Goal: Information Seeking & Learning: Learn about a topic

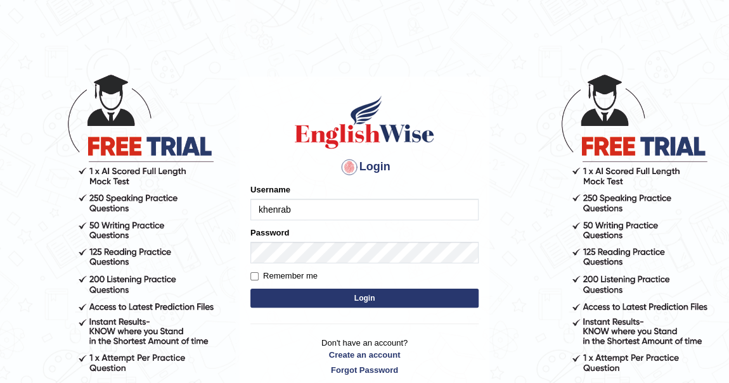
click at [363, 300] on button "Login" at bounding box center [364, 298] width 228 height 19
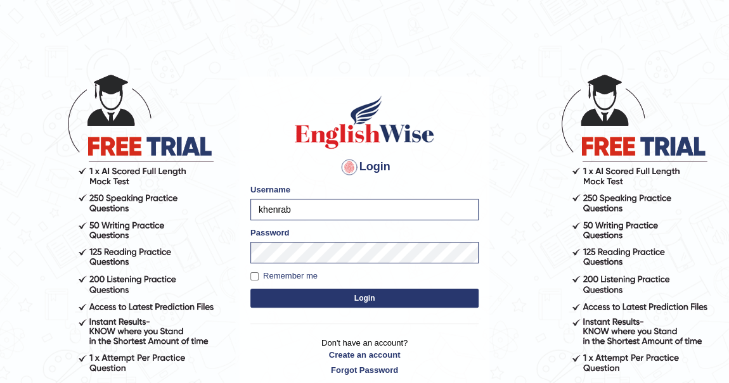
click at [363, 300] on button "Login" at bounding box center [364, 298] width 228 height 19
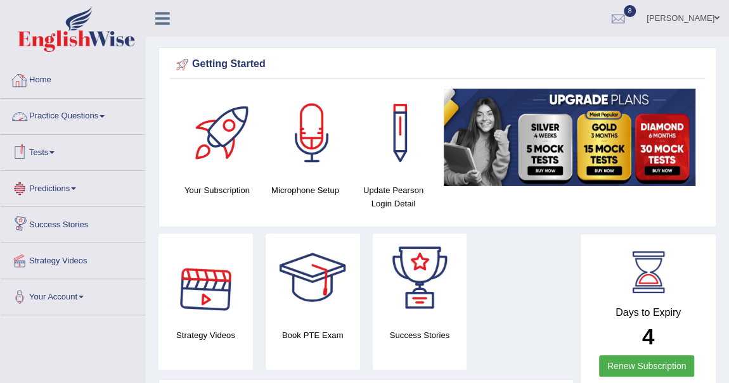
click at [103, 115] on span at bounding box center [102, 116] width 5 height 3
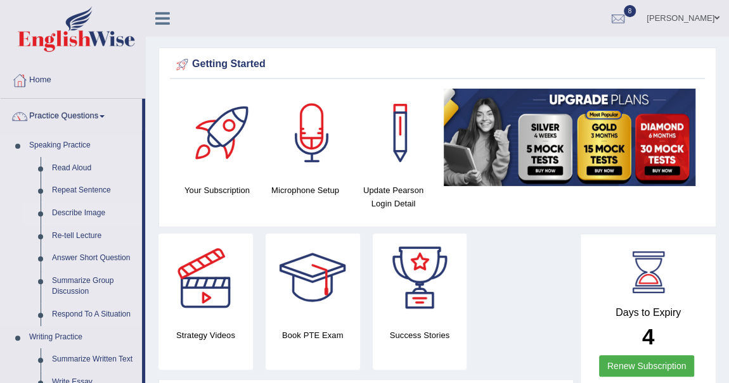
click at [97, 215] on link "Describe Image" at bounding box center [94, 213] width 96 height 23
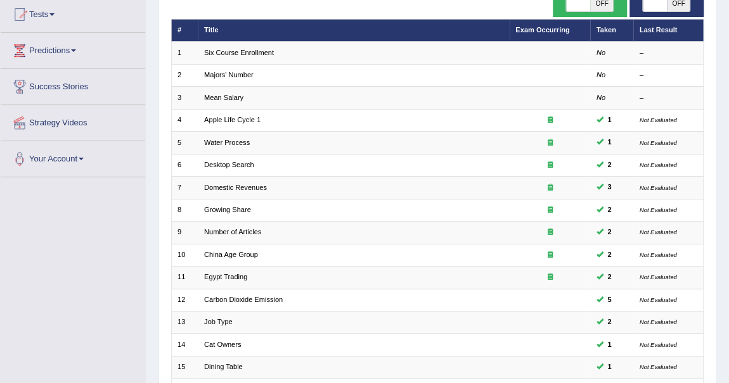
scroll to position [115, 0]
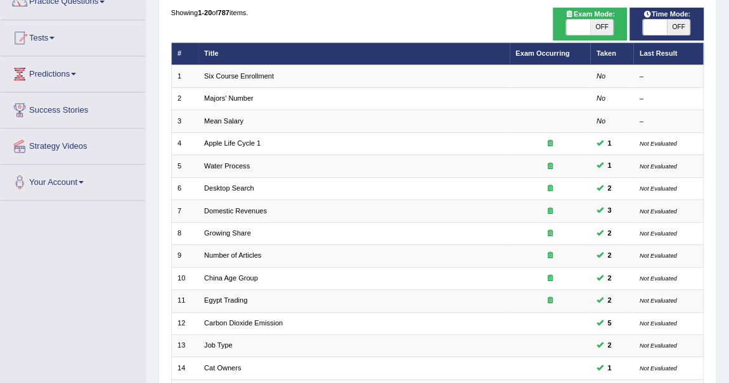
click at [603, 25] on span "OFF" at bounding box center [601, 27] width 23 height 15
checkbox input "true"
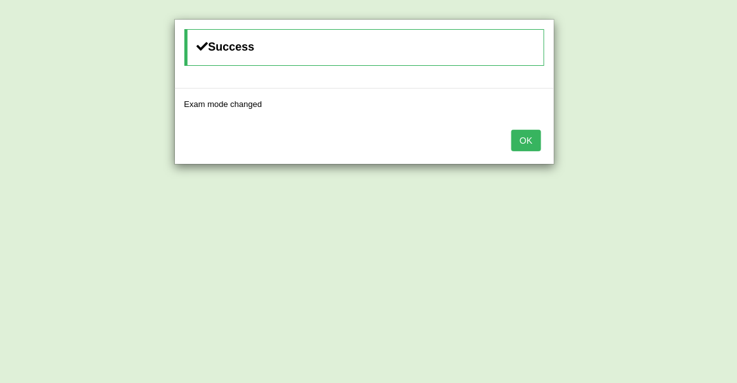
click at [525, 138] on button "OK" at bounding box center [525, 141] width 29 height 22
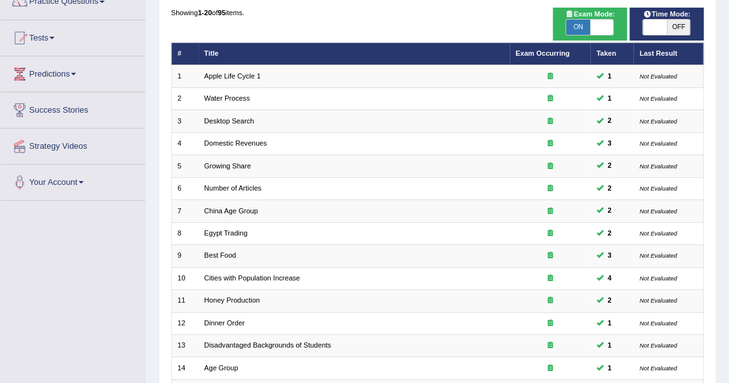
click at [681, 21] on span "OFF" at bounding box center [678, 27] width 23 height 15
checkbox input "true"
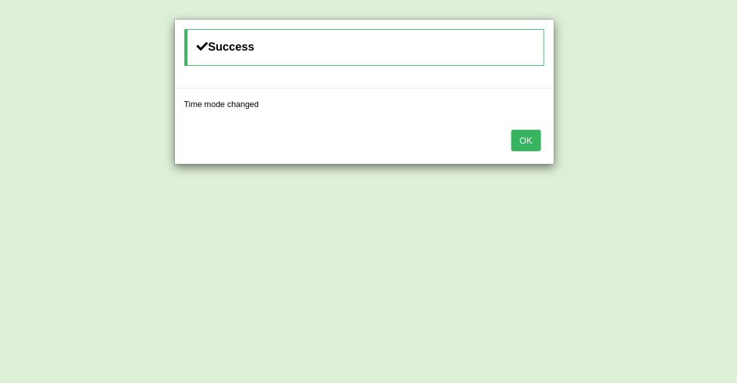
click at [522, 141] on button "OK" at bounding box center [525, 141] width 29 height 22
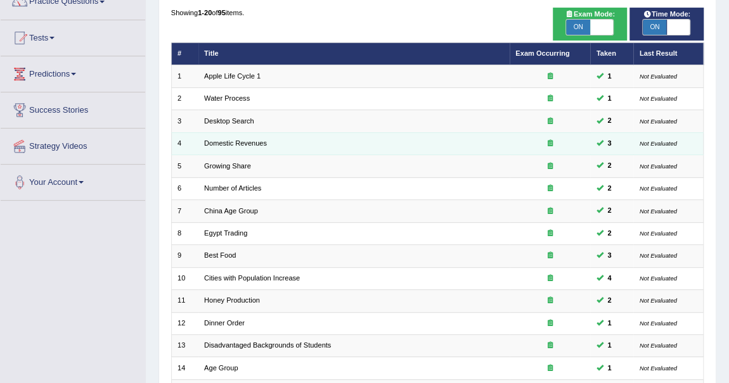
scroll to position [343, 0]
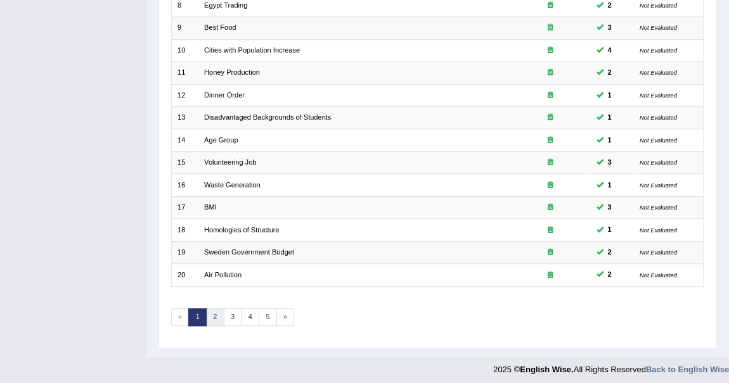
click at [218, 312] on link "2" at bounding box center [215, 318] width 18 height 18
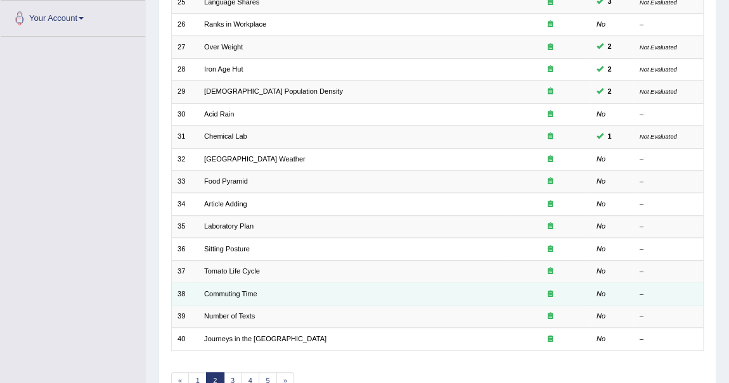
scroll to position [288, 0]
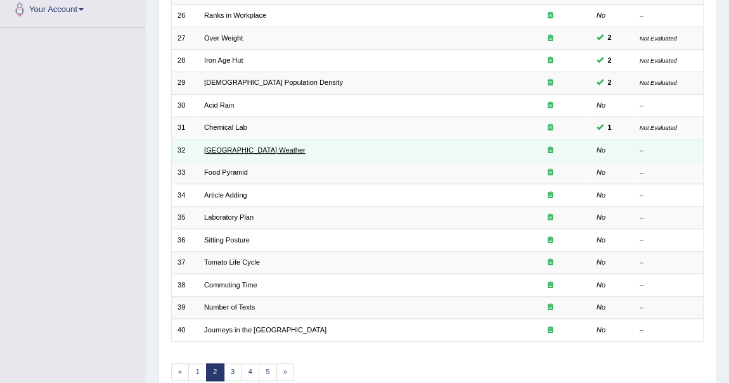
click at [240, 146] on link "[GEOGRAPHIC_DATA] Weather" at bounding box center [254, 150] width 101 height 8
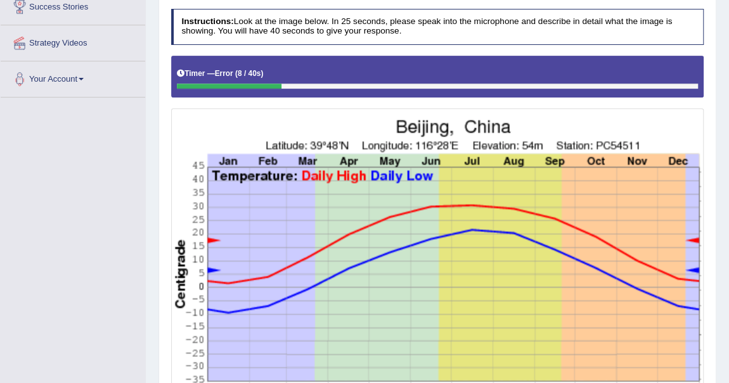
scroll to position [136, 0]
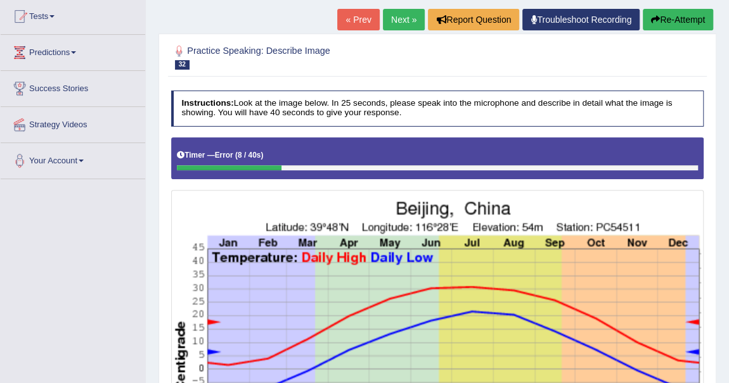
click at [679, 15] on button "Re-Attempt" at bounding box center [678, 20] width 70 height 22
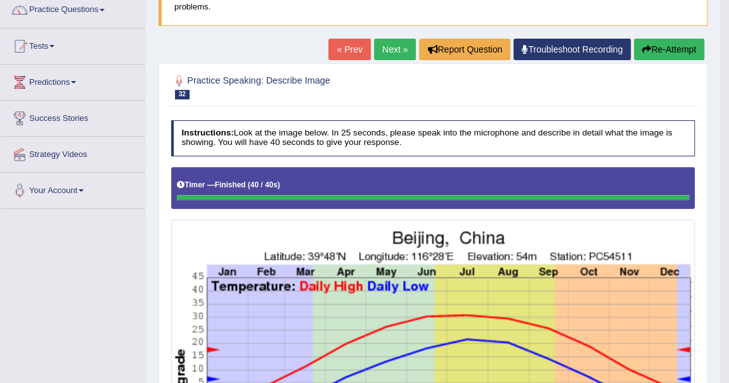
scroll to position [53, 0]
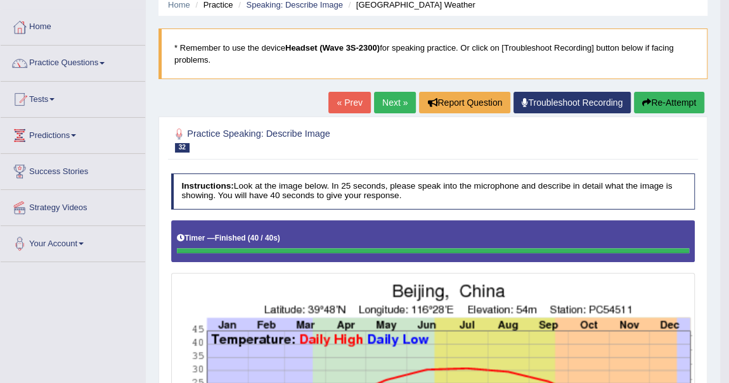
click at [659, 100] on button "Re-Attempt" at bounding box center [669, 103] width 70 height 22
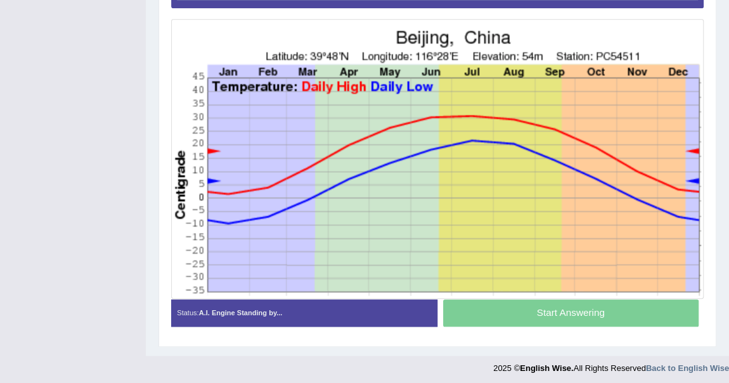
scroll to position [340, 0]
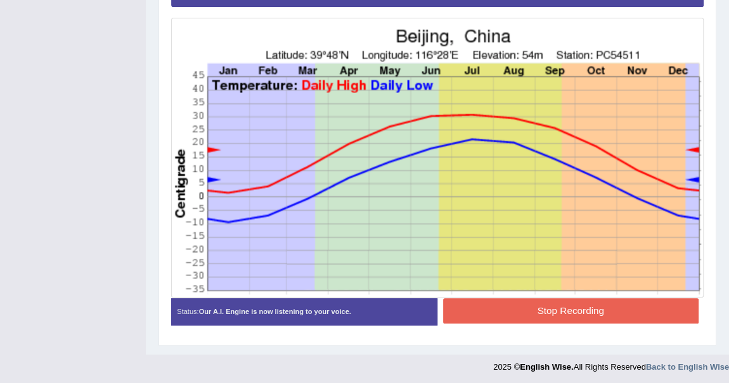
click at [567, 302] on button "Stop Recording" at bounding box center [570, 311] width 255 height 25
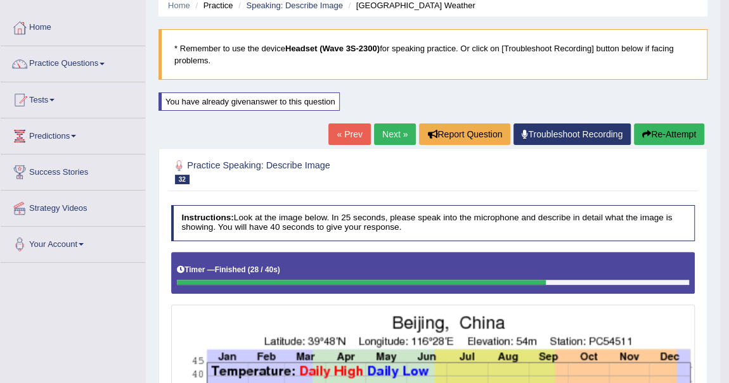
scroll to position [51, 0]
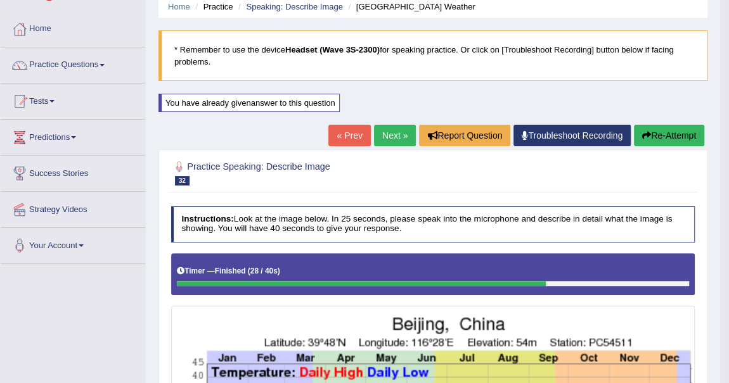
click at [404, 138] on link "Next »" at bounding box center [395, 136] width 42 height 22
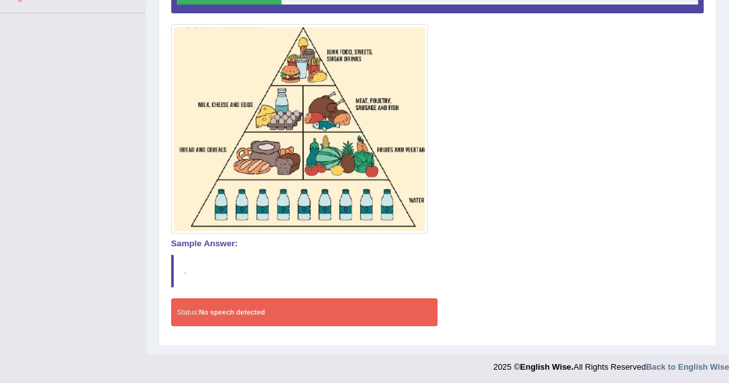
scroll to position [15, 0]
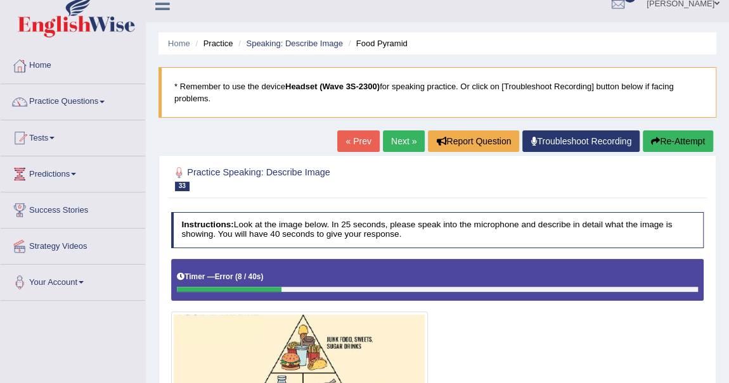
click at [665, 139] on button "Re-Attempt" at bounding box center [678, 142] width 70 height 22
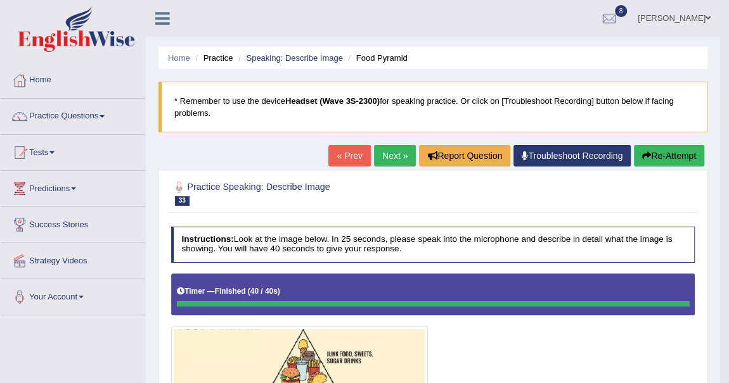
click at [394, 152] on link "Next »" at bounding box center [395, 156] width 42 height 22
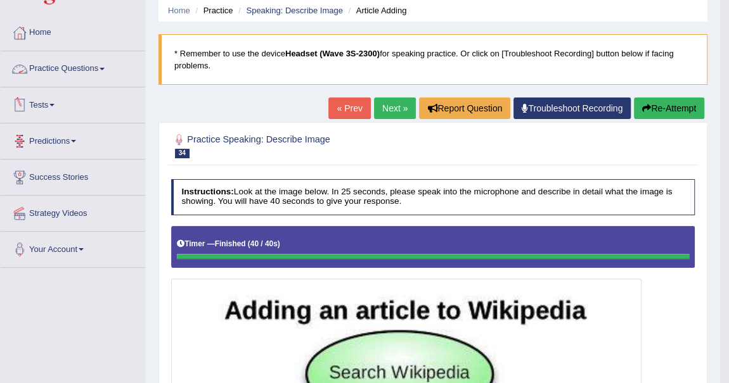
scroll to position [24, 0]
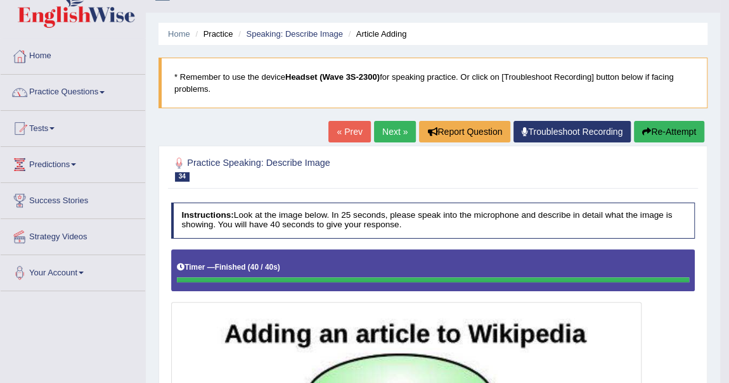
click at [101, 91] on link "Practice Questions" at bounding box center [73, 91] width 145 height 32
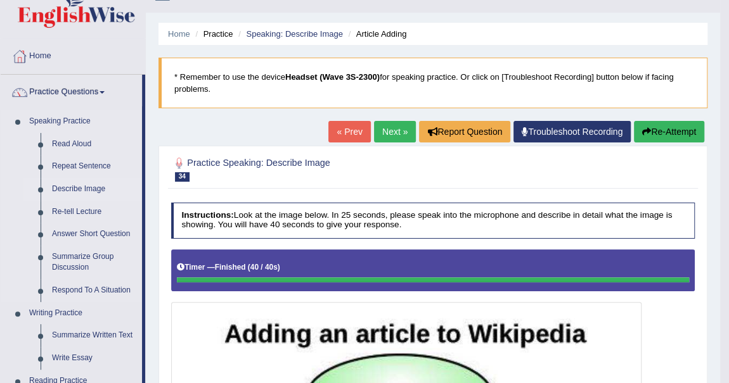
click at [93, 186] on link "Describe Image" at bounding box center [94, 189] width 96 height 23
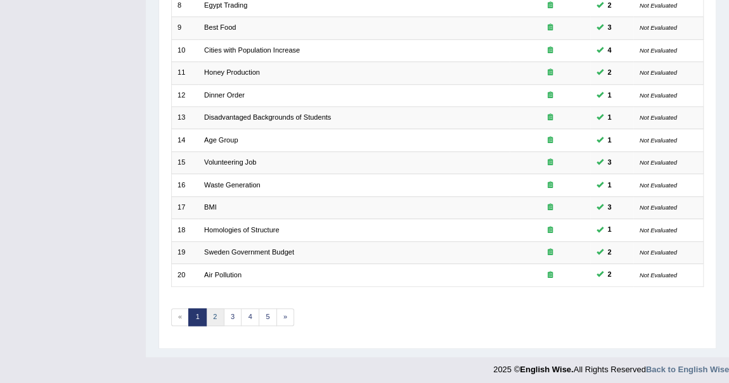
click at [217, 309] on link "2" at bounding box center [215, 318] width 18 height 18
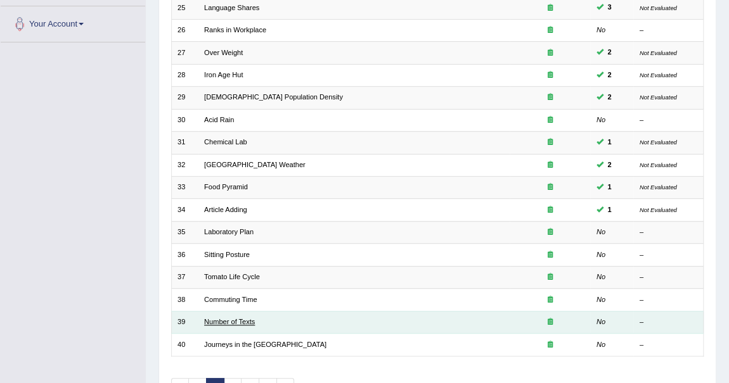
scroll to position [288, 0]
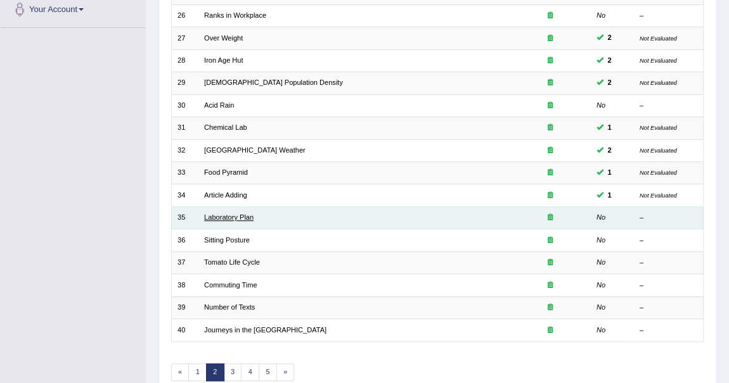
click at [229, 215] on link "Laboratory Plan" at bounding box center [228, 218] width 49 height 8
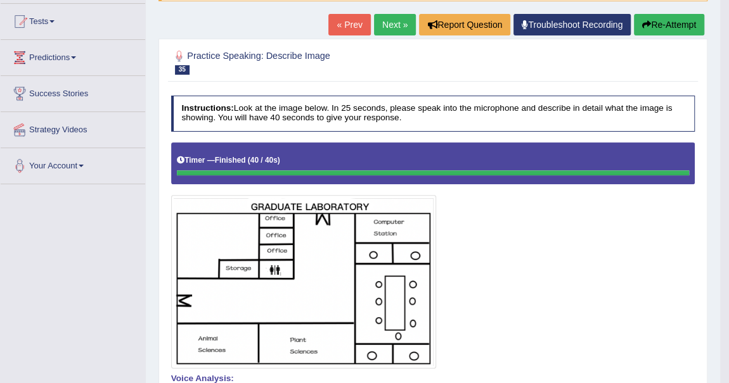
scroll to position [115, 0]
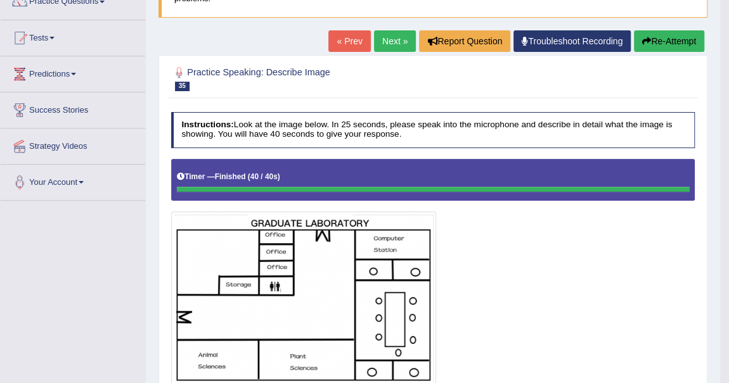
click at [672, 38] on button "Re-Attempt" at bounding box center [669, 41] width 70 height 22
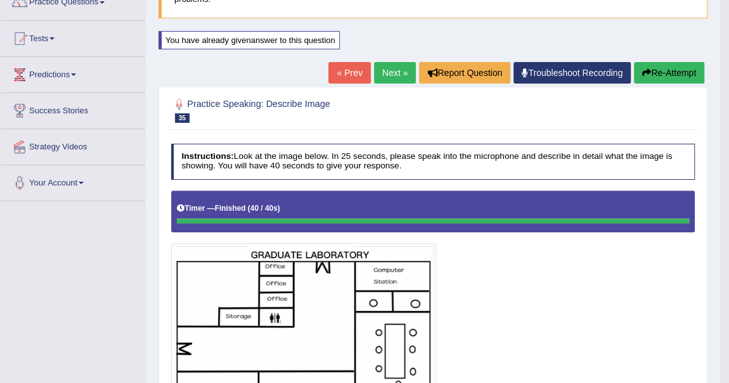
scroll to position [100, 0]
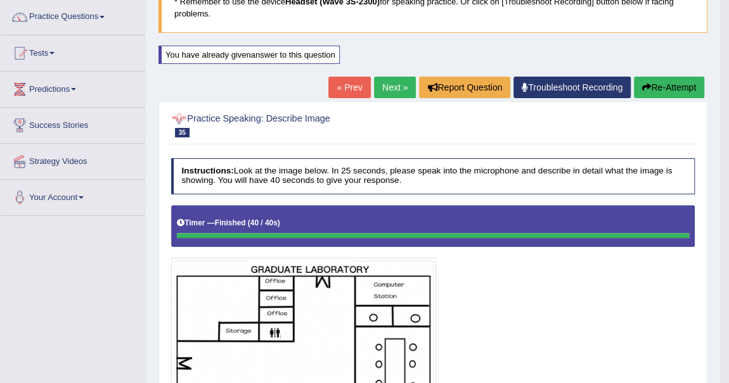
click at [383, 87] on link "Next »" at bounding box center [395, 88] width 42 height 22
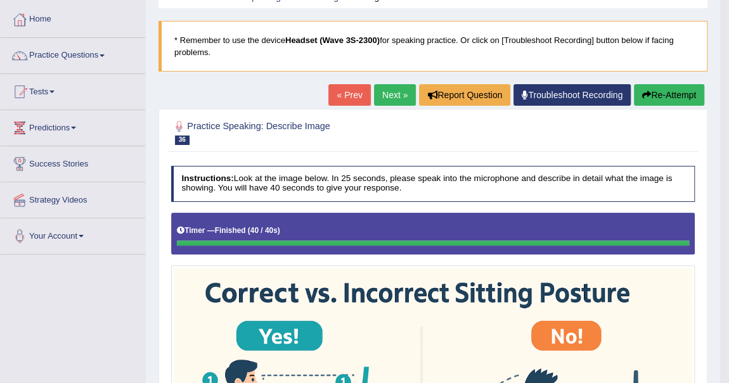
scroll to position [75, 0]
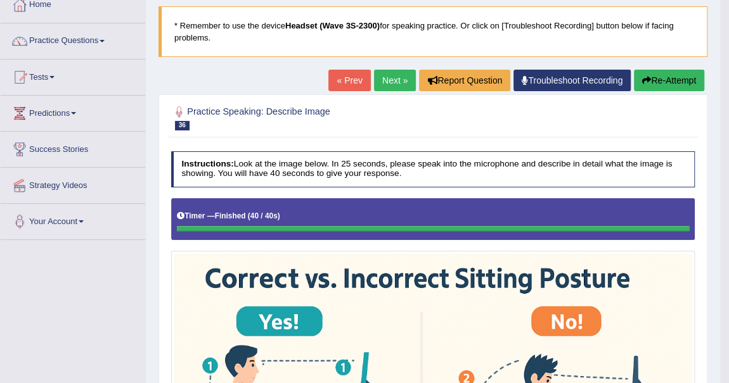
click at [675, 75] on button "Re-Attempt" at bounding box center [669, 81] width 70 height 22
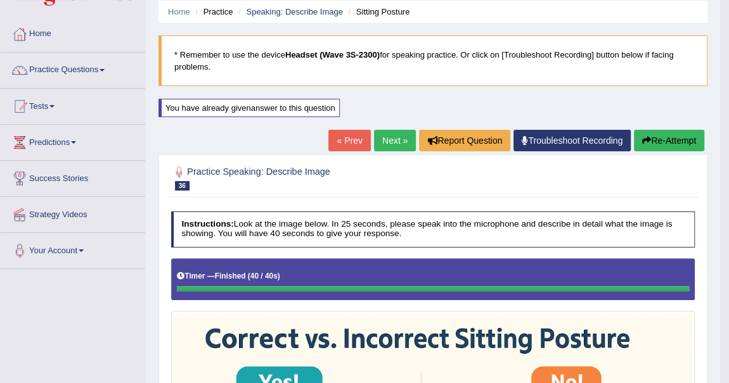
scroll to position [42, 0]
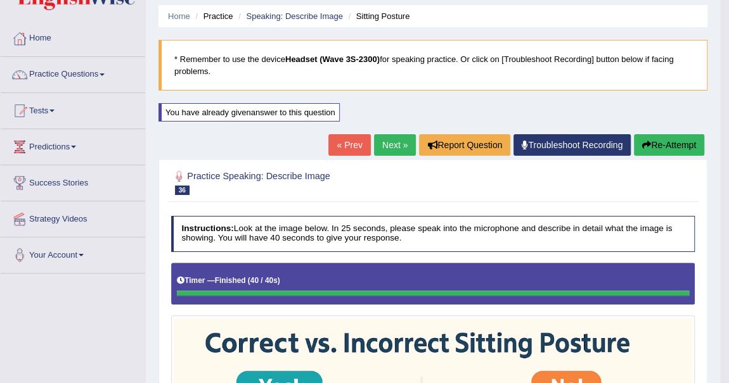
click at [680, 139] on button "Re-Attempt" at bounding box center [669, 145] width 70 height 22
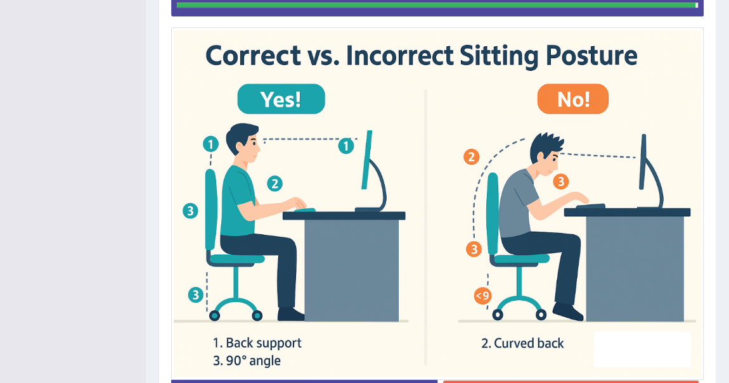
scroll to position [413, 0]
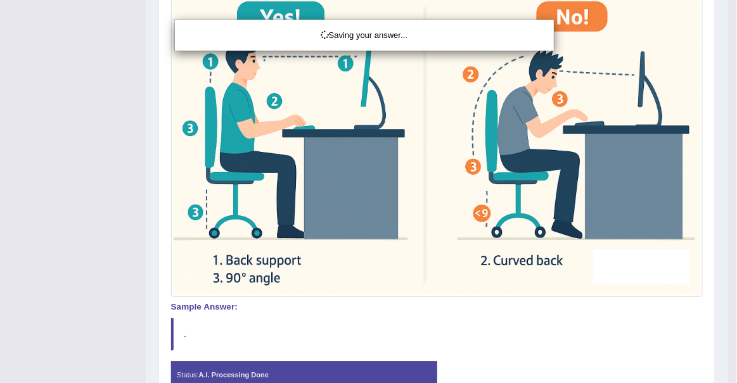
click at [604, 308] on div "Saving your answer..." at bounding box center [368, 191] width 737 height 383
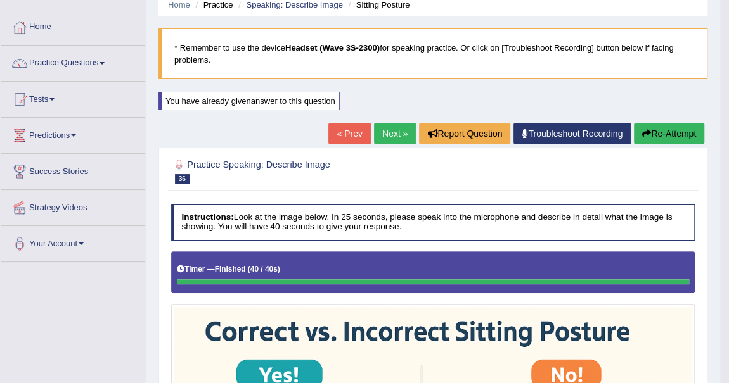
scroll to position [49, 0]
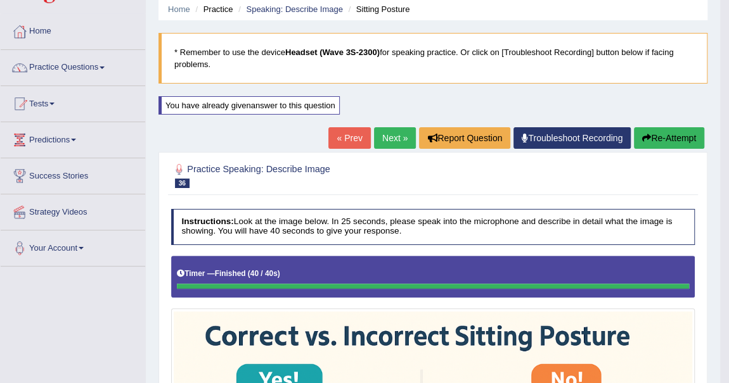
click at [401, 141] on link "Next »" at bounding box center [395, 138] width 42 height 22
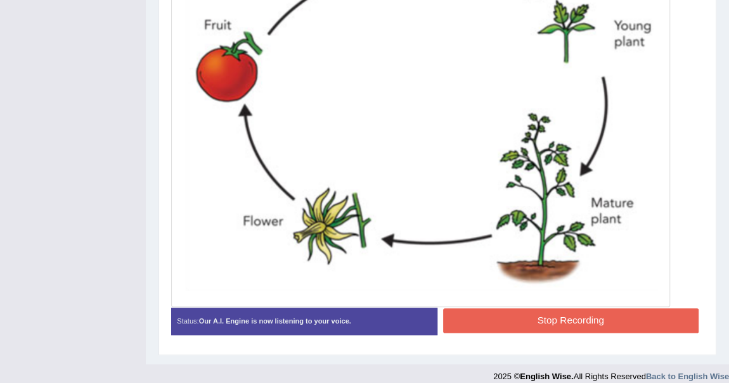
scroll to position [487, 0]
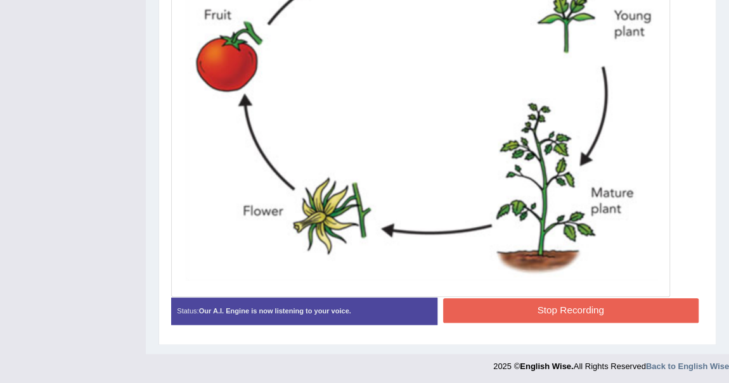
click at [551, 308] on button "Stop Recording" at bounding box center [570, 311] width 255 height 25
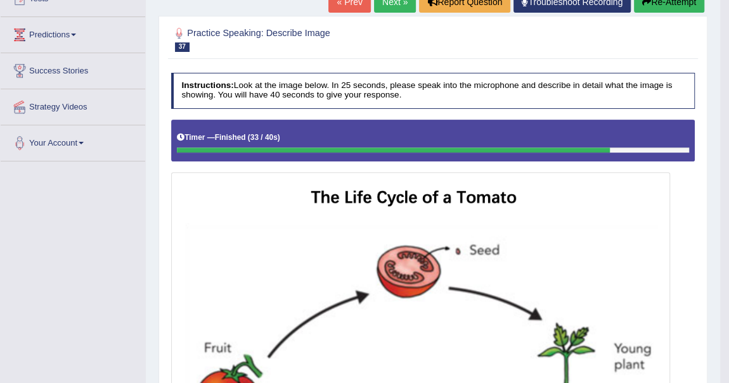
scroll to position [84, 0]
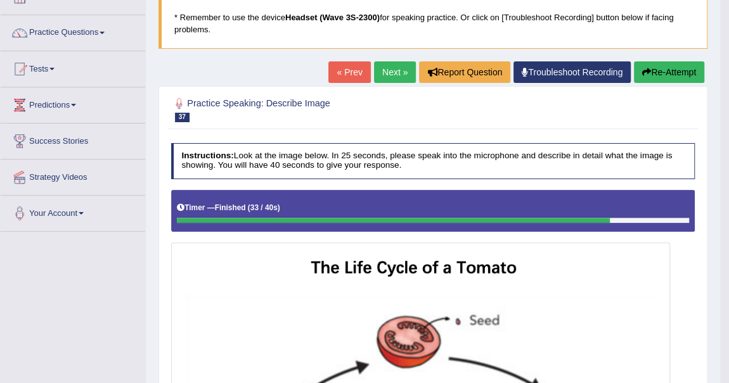
click at [669, 63] on button "Re-Attempt" at bounding box center [669, 72] width 70 height 22
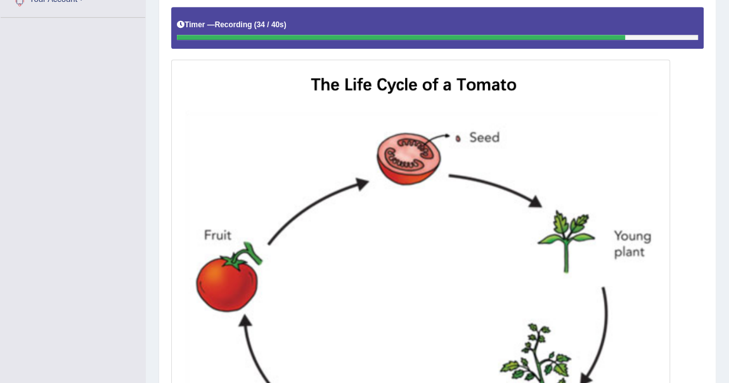
scroll to position [479, 0]
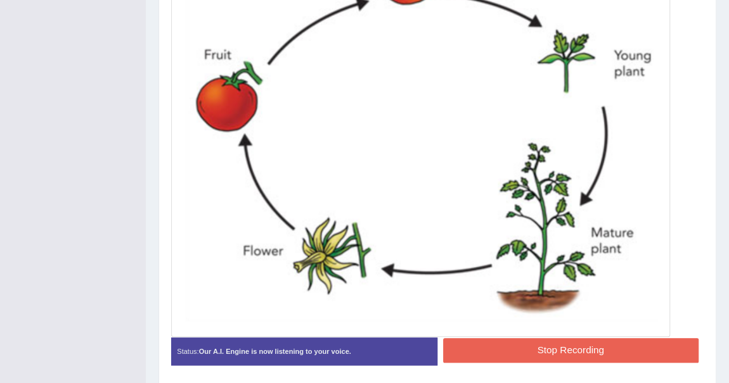
click at [558, 344] on button "Stop Recording" at bounding box center [570, 350] width 255 height 25
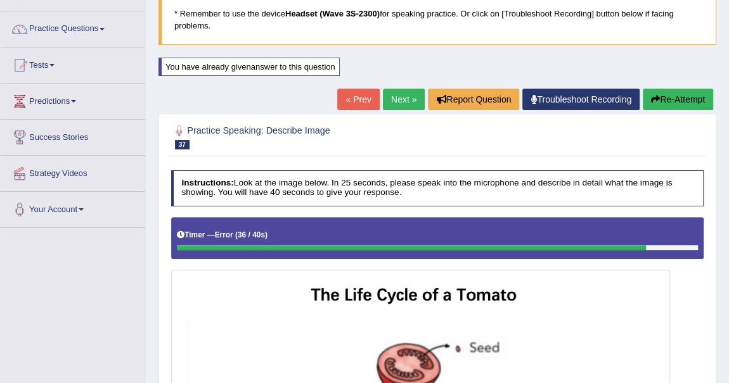
scroll to position [63, 0]
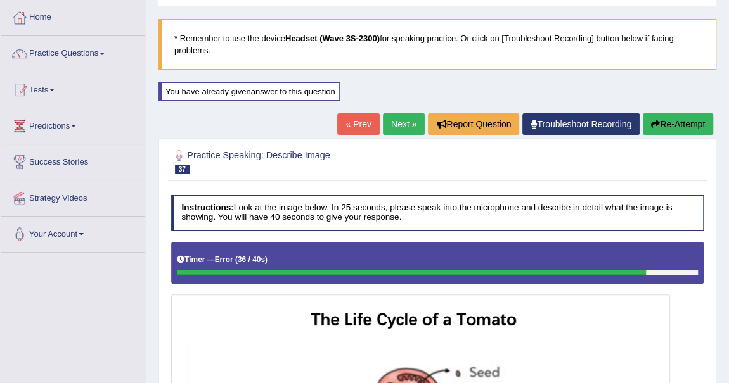
click at [397, 125] on link "Next »" at bounding box center [404, 124] width 42 height 22
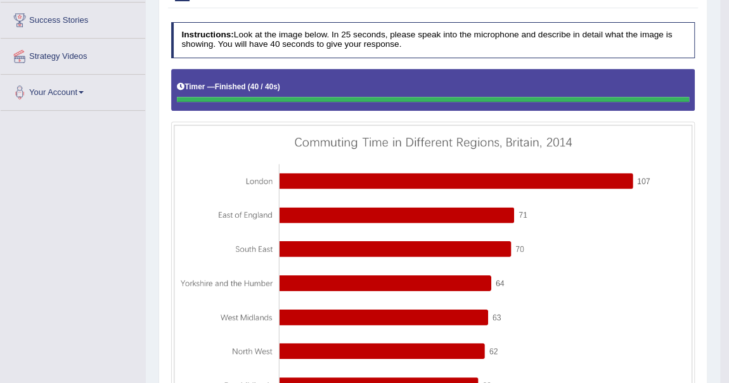
scroll to position [103, 0]
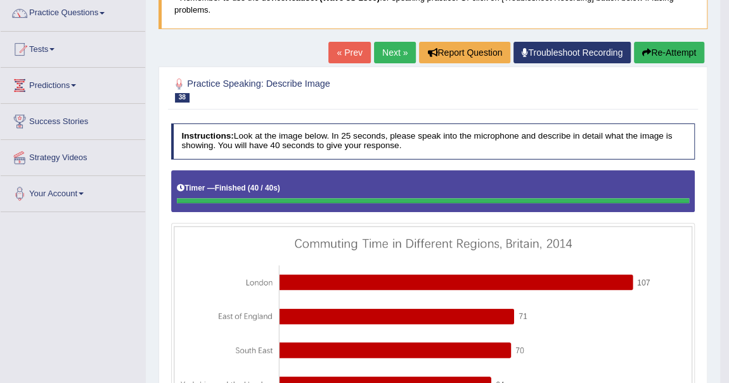
click at [654, 55] on button "Re-Attempt" at bounding box center [669, 53] width 70 height 22
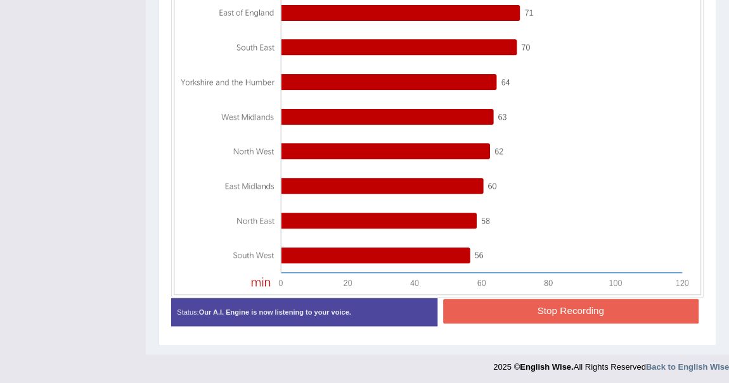
scroll to position [440, 0]
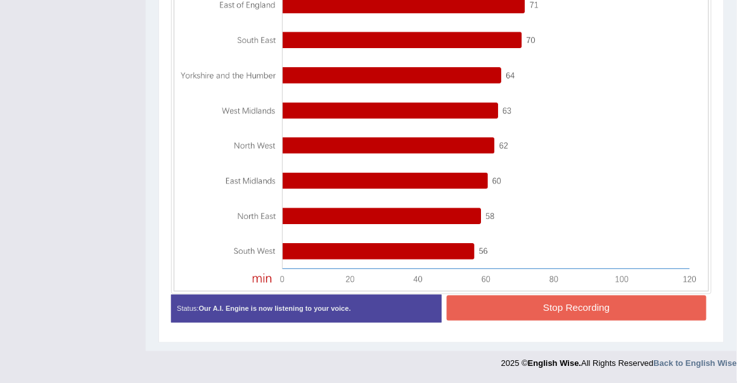
click at [591, 305] on div "Instructions: Look at the image below. In 25 seconds, please speak into the mic…" at bounding box center [441, 71] width 546 height 534
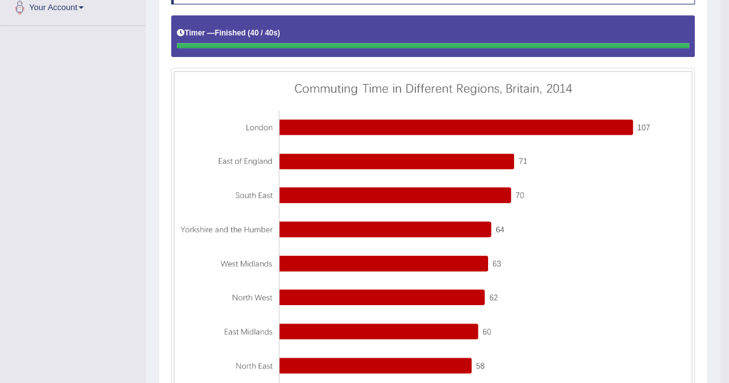
scroll to position [152, 0]
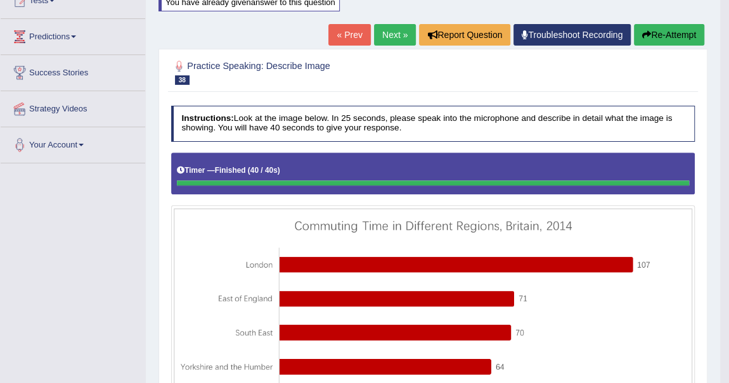
click at [678, 38] on button "Re-Attempt" at bounding box center [669, 35] width 70 height 22
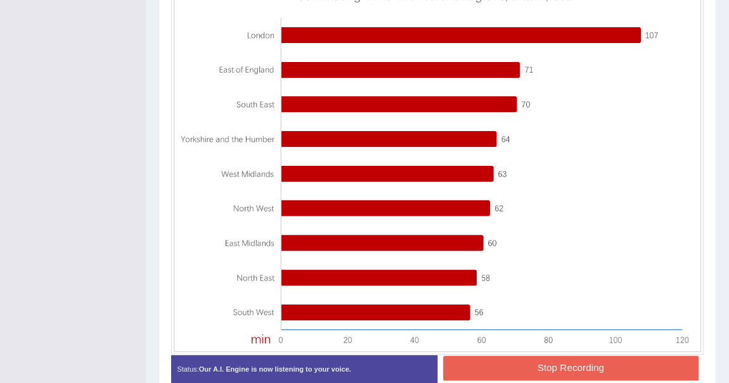
scroll to position [440, 0]
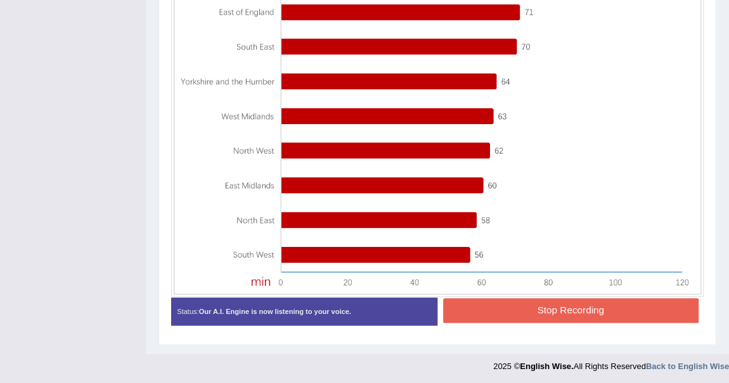
click at [625, 315] on button "Stop Recording" at bounding box center [570, 311] width 255 height 25
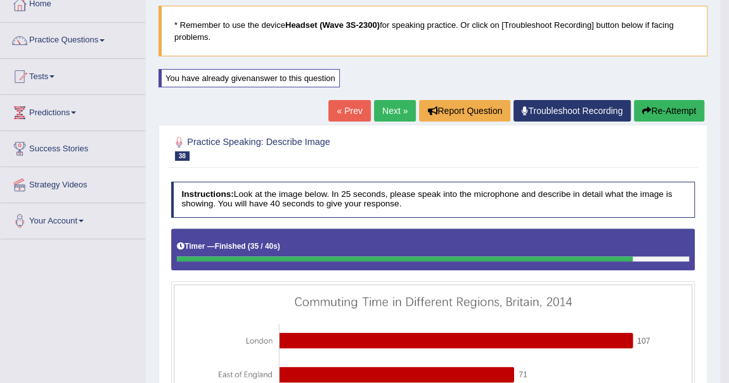
scroll to position [18, 0]
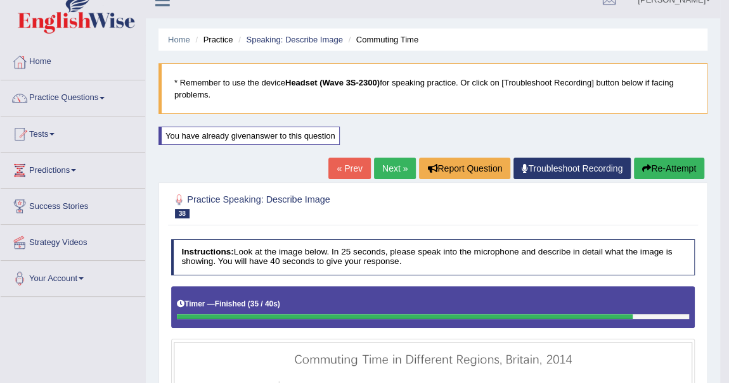
click at [399, 162] on link "Next »" at bounding box center [395, 169] width 42 height 22
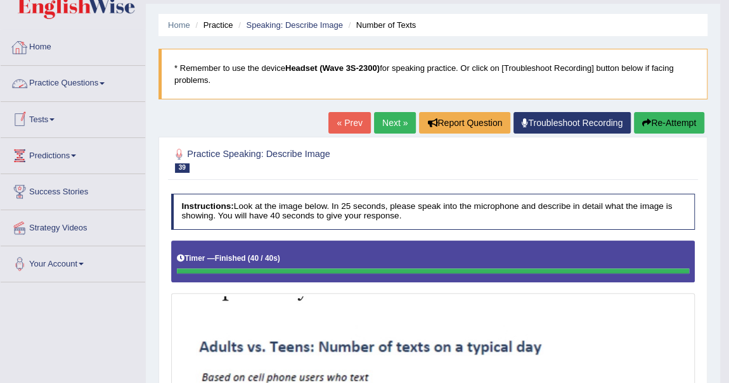
scroll to position [15, 0]
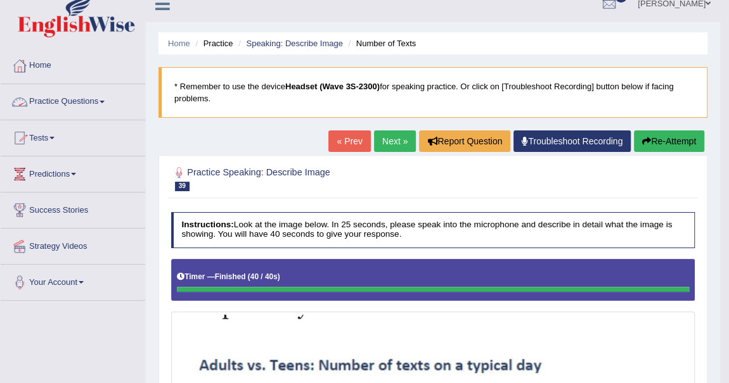
click at [104, 102] on link "Practice Questions" at bounding box center [73, 100] width 145 height 32
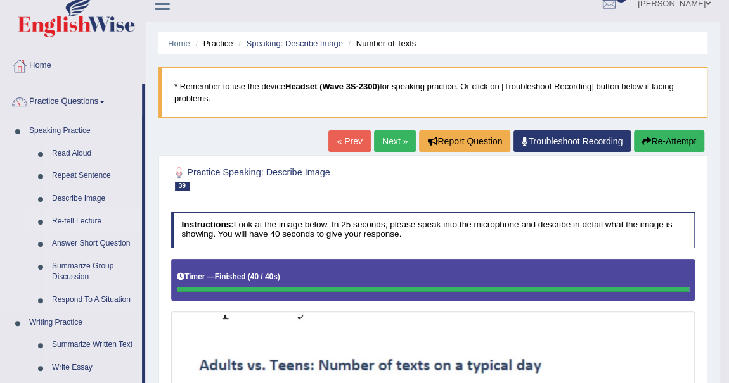
click at [93, 219] on link "Re-tell Lecture" at bounding box center [94, 221] width 96 height 23
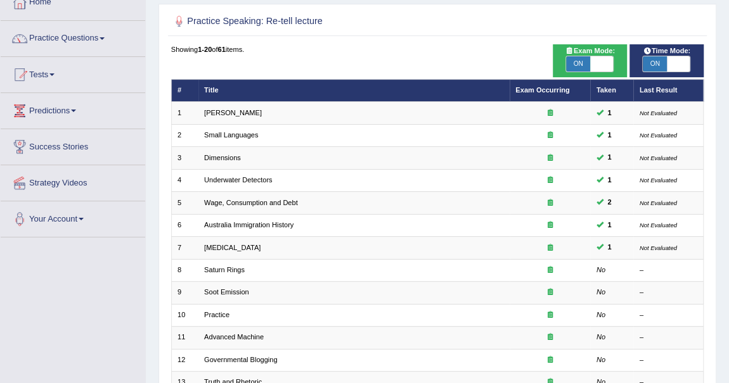
scroll to position [55, 0]
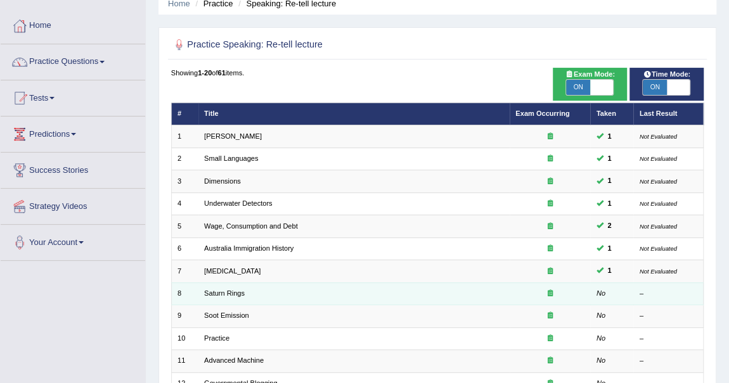
click at [603, 293] on em "No" at bounding box center [600, 294] width 9 height 8
click at [235, 291] on link "Saturn Rings" at bounding box center [224, 294] width 41 height 8
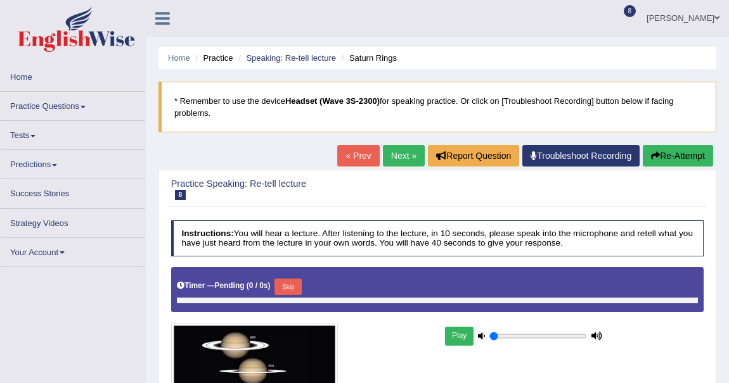
type input "0.35"
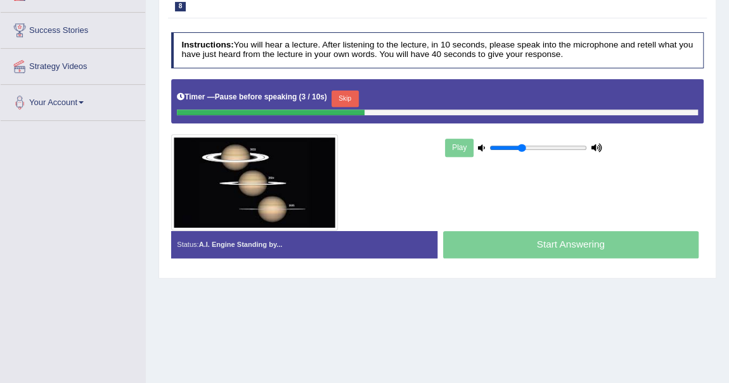
scroll to position [230, 0]
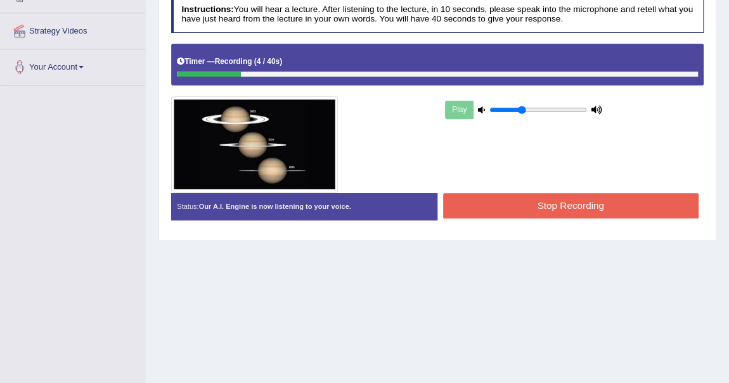
click at [550, 201] on button "Stop Recording" at bounding box center [570, 205] width 255 height 25
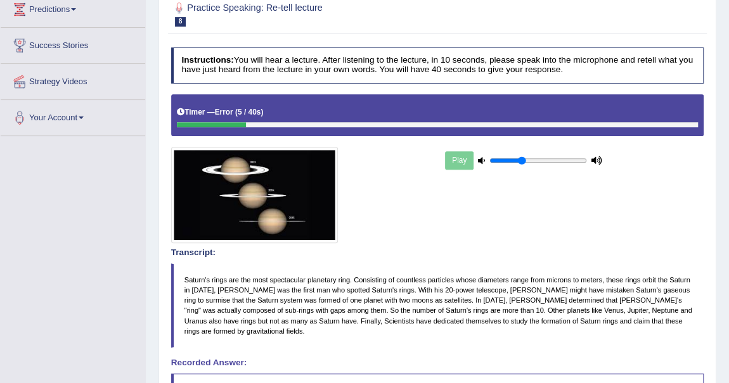
scroll to position [115, 0]
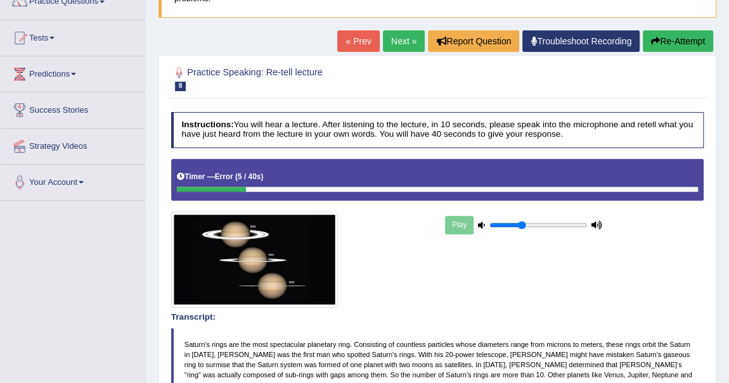
click at [686, 45] on button "Re-Attempt" at bounding box center [678, 41] width 70 height 22
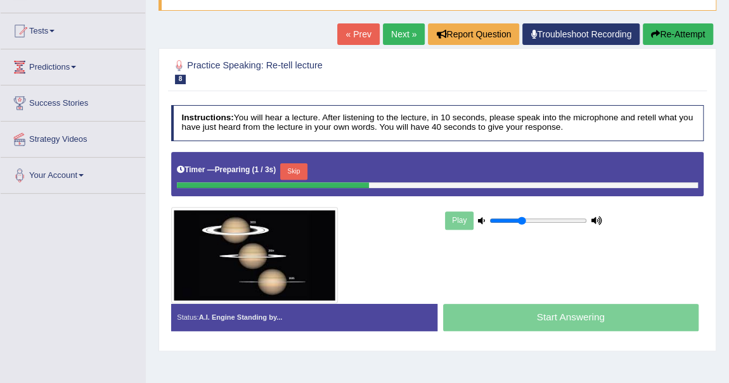
scroll to position [115, 0]
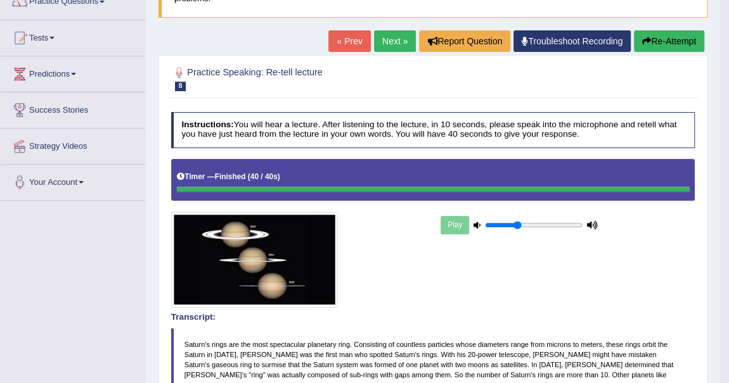
click at [679, 37] on button "Re-Attempt" at bounding box center [669, 41] width 70 height 22
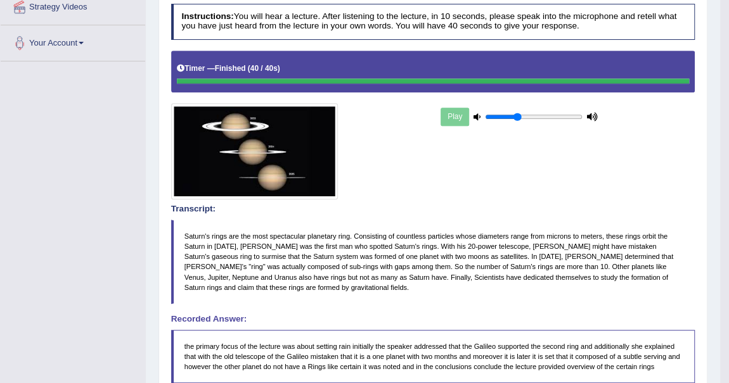
scroll to position [107, 0]
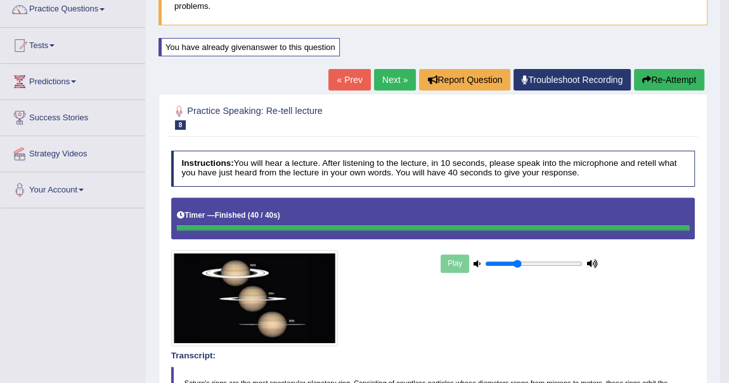
click at [390, 82] on link "Next »" at bounding box center [395, 80] width 42 height 22
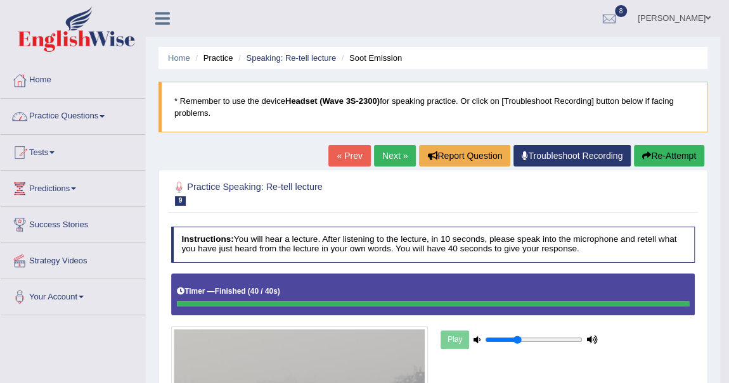
click at [102, 112] on link "Practice Questions" at bounding box center [73, 115] width 145 height 32
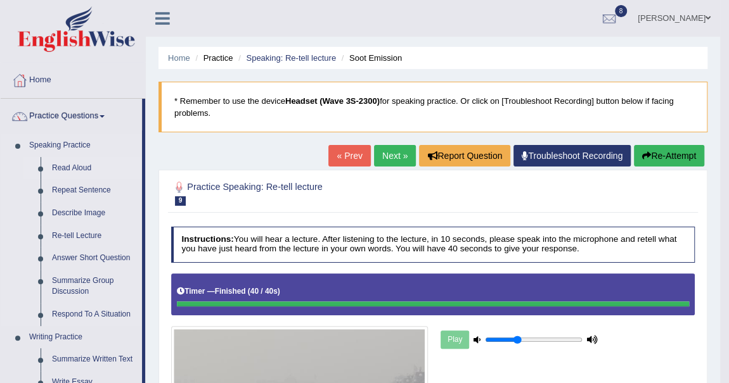
click at [72, 166] on link "Read Aloud" at bounding box center [94, 168] width 96 height 23
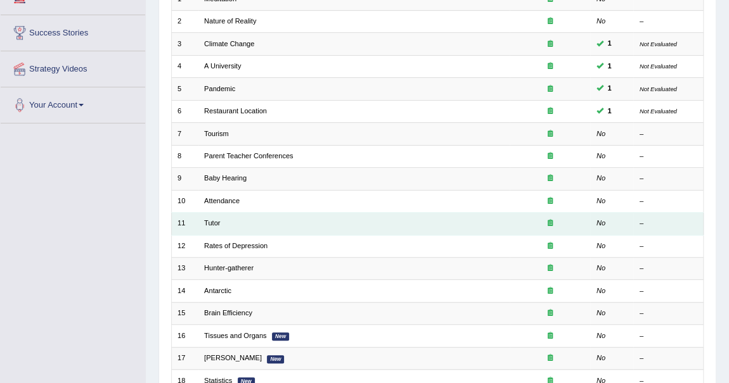
scroll to position [228, 0]
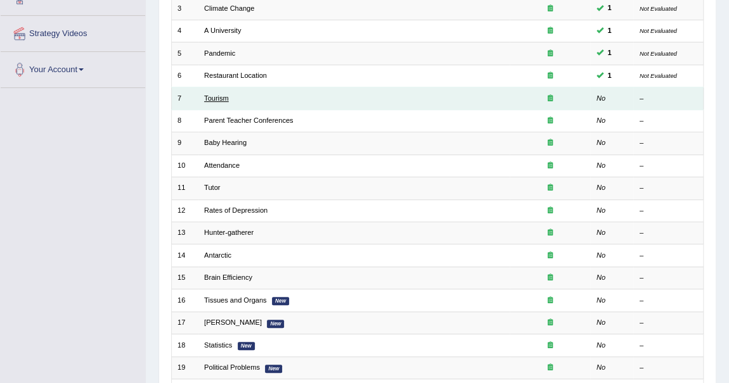
click at [217, 94] on link "Tourism" at bounding box center [216, 98] width 25 height 8
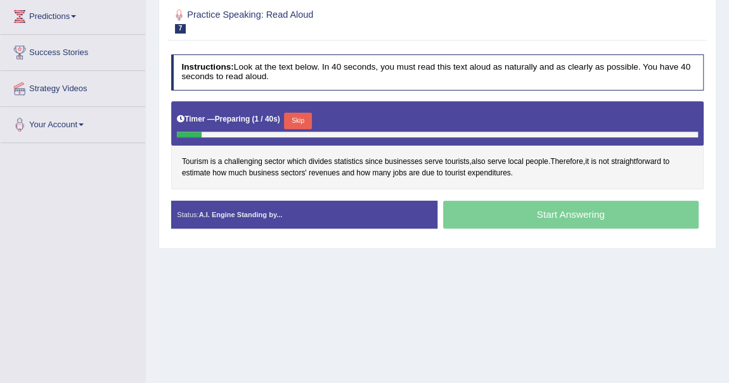
scroll to position [230, 0]
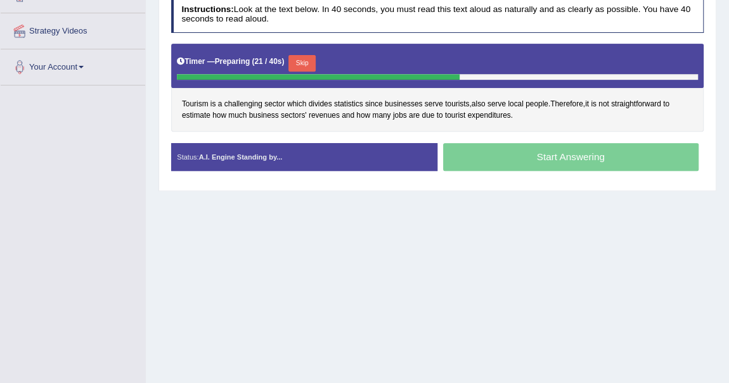
click at [534, 160] on div "Start Answering" at bounding box center [570, 158] width 266 height 30
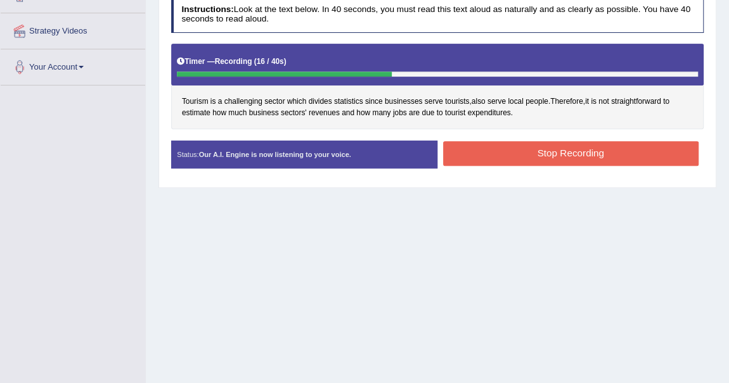
click at [566, 151] on button "Stop Recording" at bounding box center [570, 153] width 255 height 25
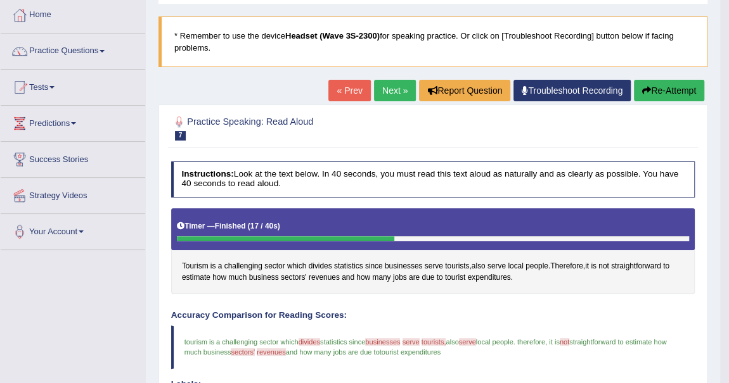
scroll to position [55, 0]
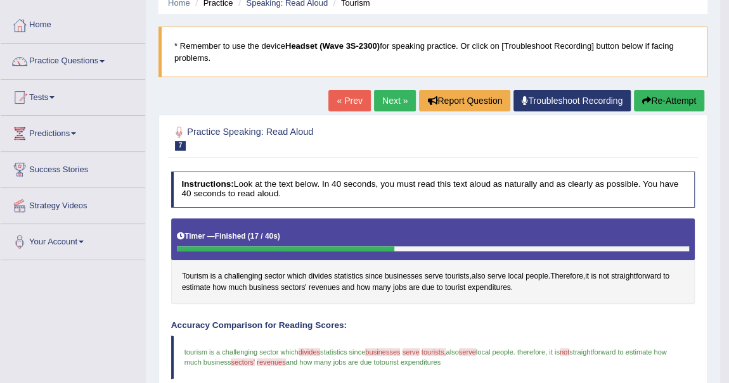
click at [383, 91] on link "Next »" at bounding box center [395, 101] width 42 height 22
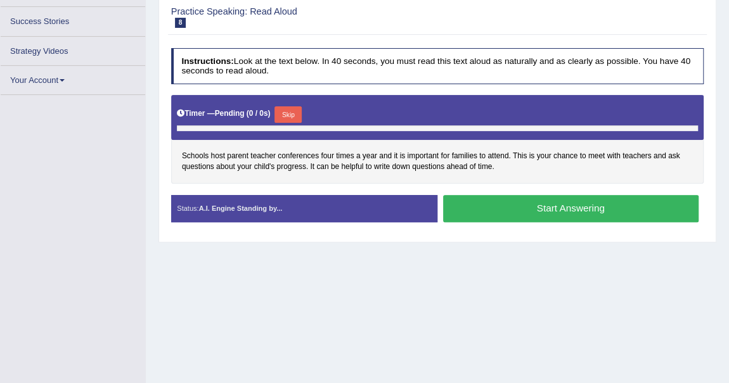
scroll to position [193, 0]
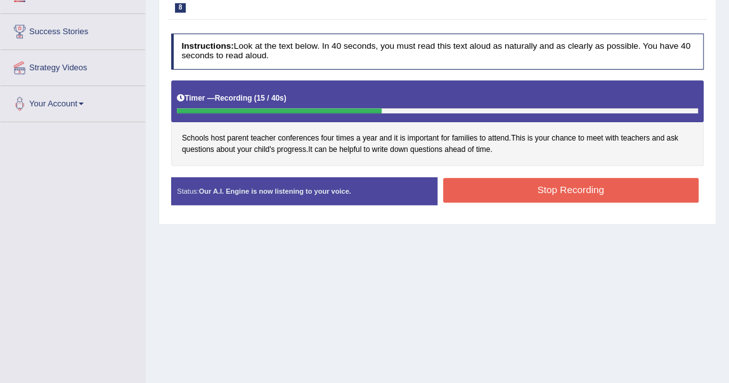
click at [538, 196] on button "Stop Recording" at bounding box center [570, 190] width 255 height 25
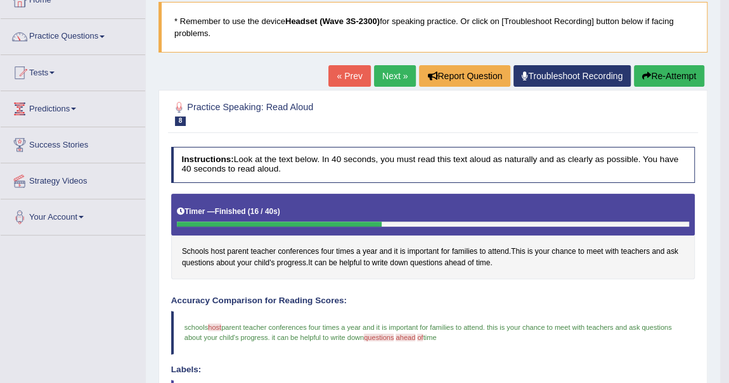
scroll to position [55, 0]
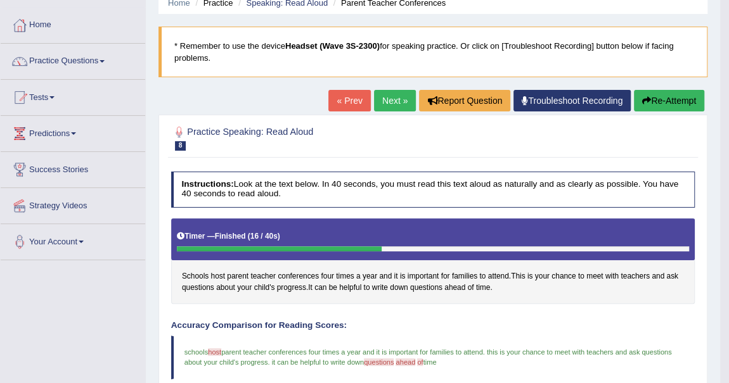
click at [392, 98] on link "Next »" at bounding box center [395, 101] width 42 height 22
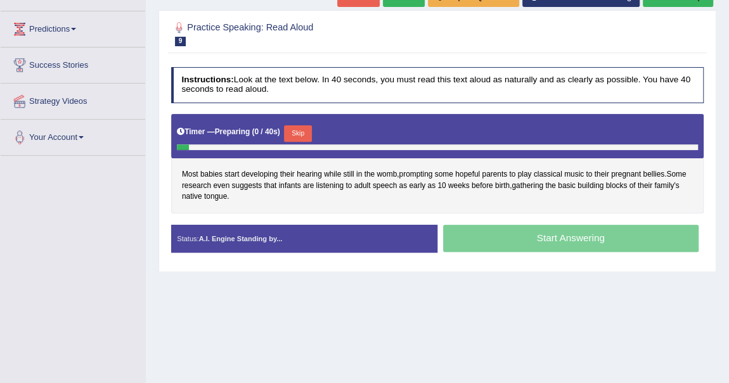
scroll to position [172, 0]
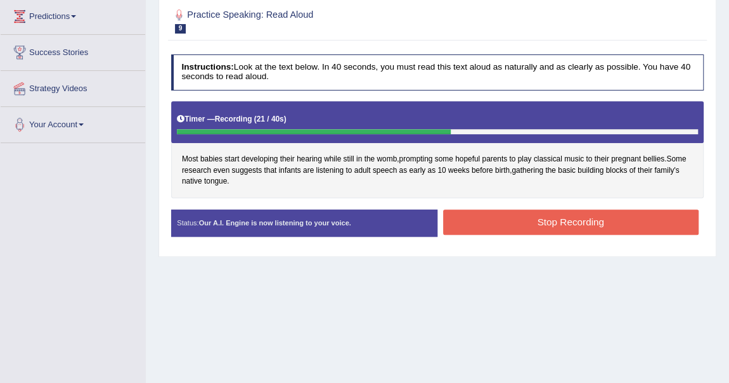
drag, startPoint x: 536, startPoint y: 222, endPoint x: 530, endPoint y: 217, distance: 8.1
click at [533, 219] on button "Stop Recording" at bounding box center [570, 222] width 255 height 25
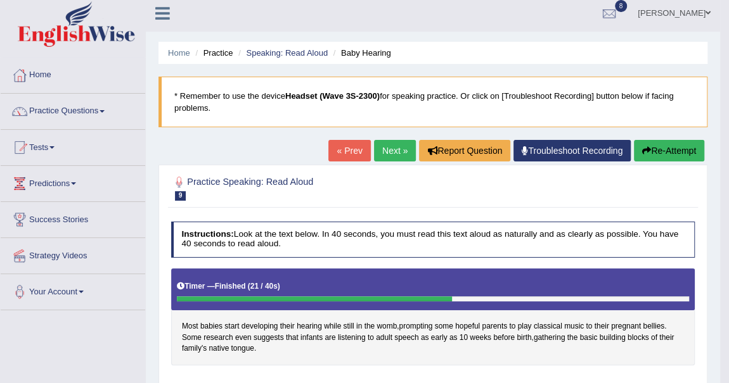
scroll to position [0, 0]
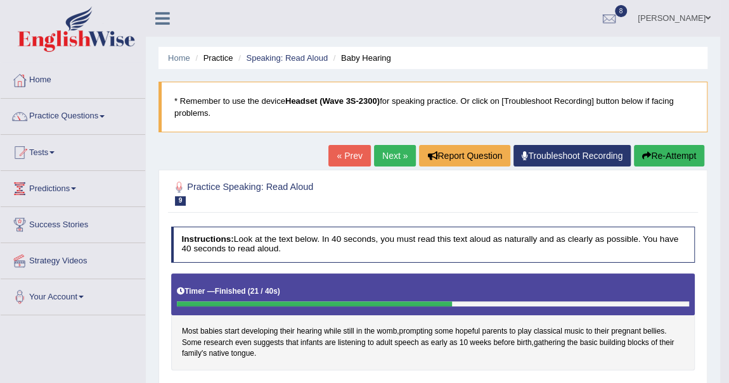
click at [384, 157] on link "Next »" at bounding box center [395, 156] width 42 height 22
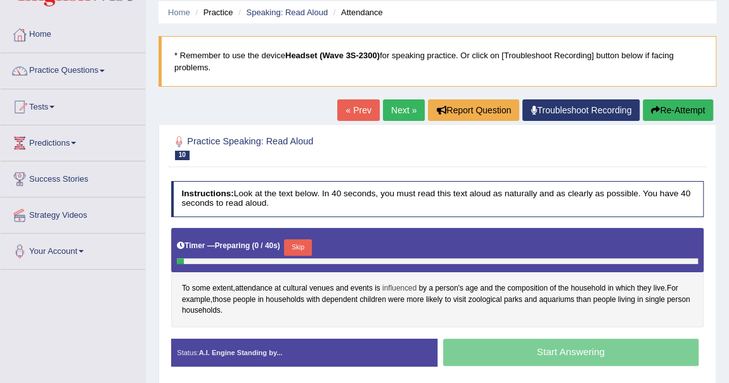
scroll to position [172, 0]
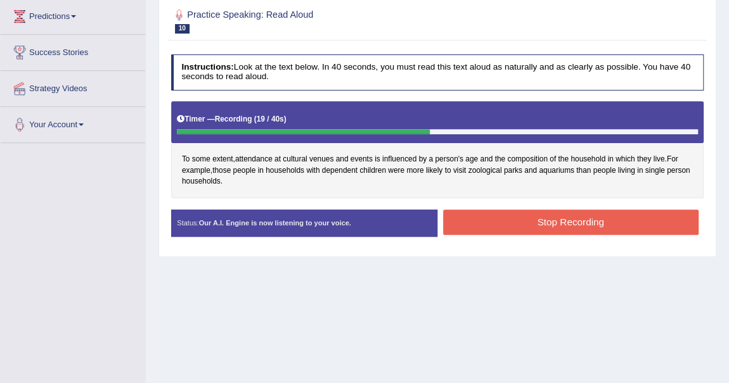
click at [543, 215] on button "Stop Recording" at bounding box center [570, 222] width 255 height 25
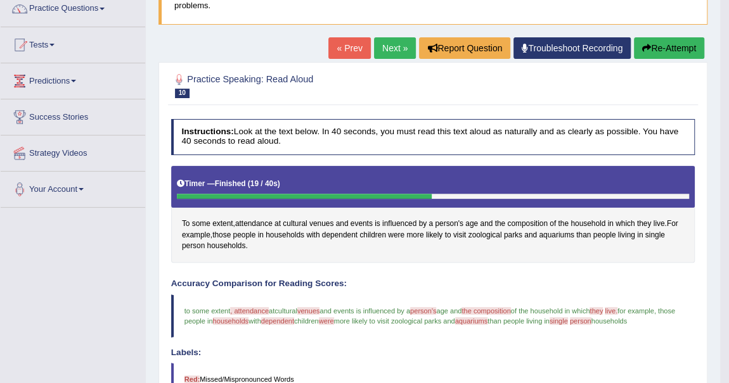
scroll to position [0, 0]
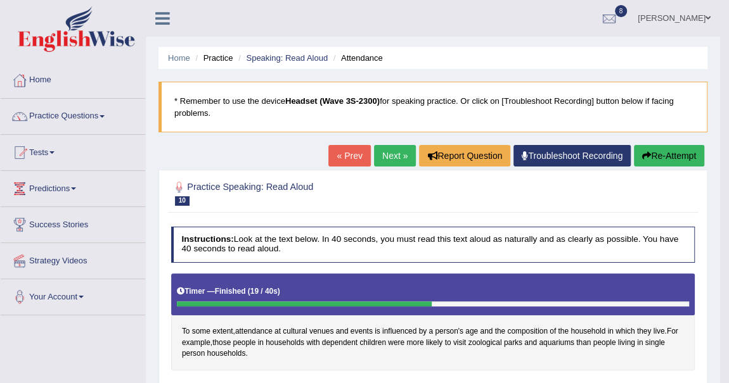
click at [383, 153] on link "Next »" at bounding box center [395, 156] width 42 height 22
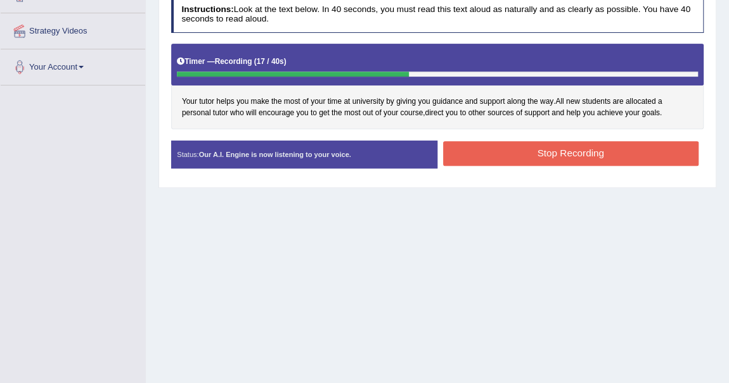
click at [541, 146] on button "Stop Recording" at bounding box center [570, 153] width 255 height 25
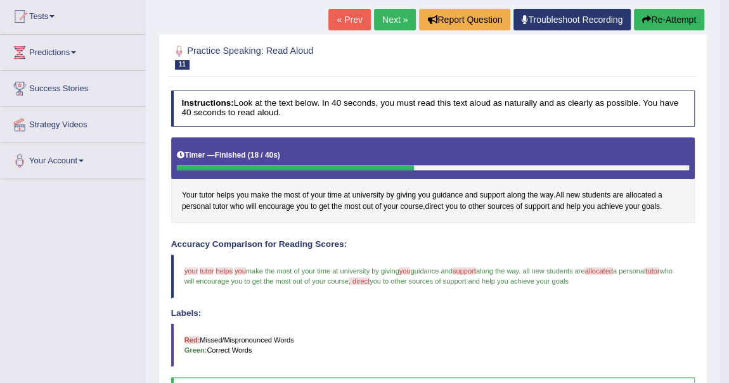
scroll to position [113, 0]
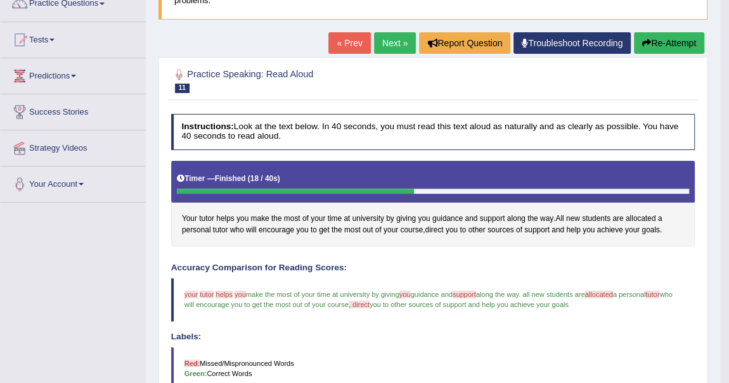
click at [395, 34] on link "Next »" at bounding box center [395, 43] width 42 height 22
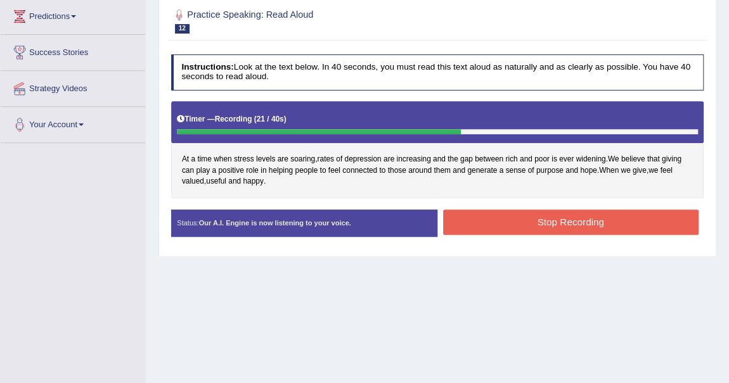
click at [582, 219] on button "Stop Recording" at bounding box center [570, 222] width 255 height 25
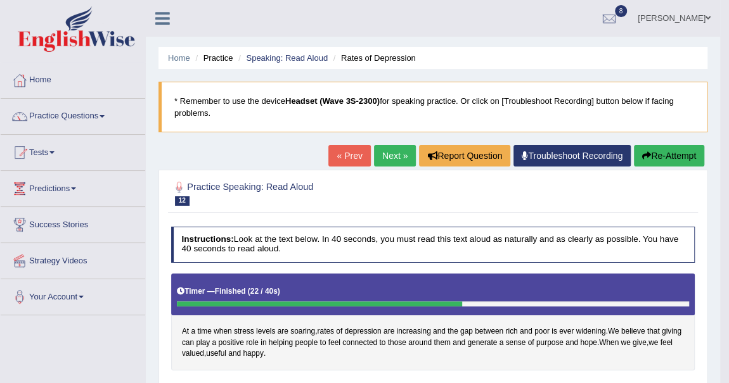
click at [395, 157] on link "Next »" at bounding box center [395, 156] width 42 height 22
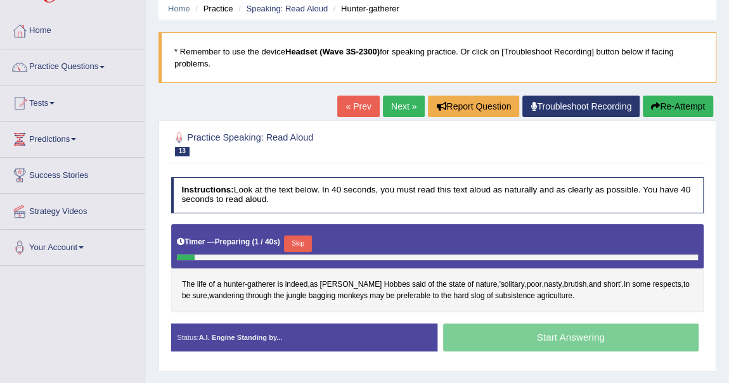
scroll to position [172, 0]
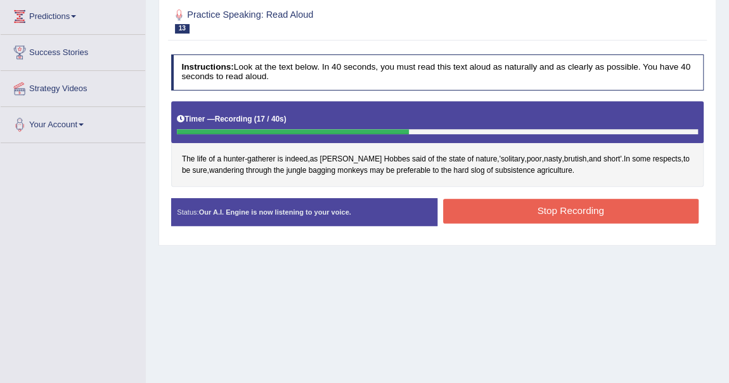
click at [584, 209] on button "Stop Recording" at bounding box center [570, 211] width 255 height 25
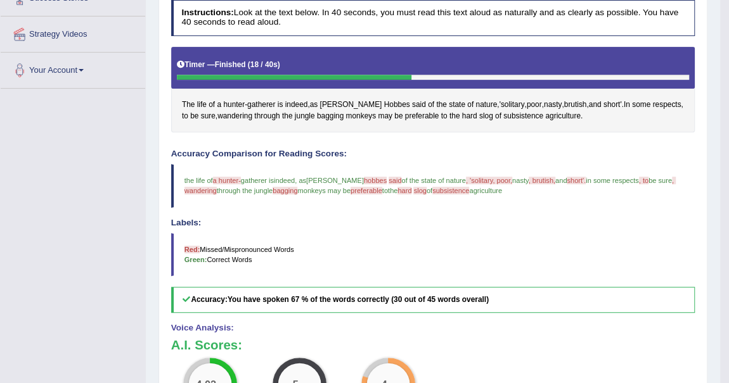
scroll to position [57, 0]
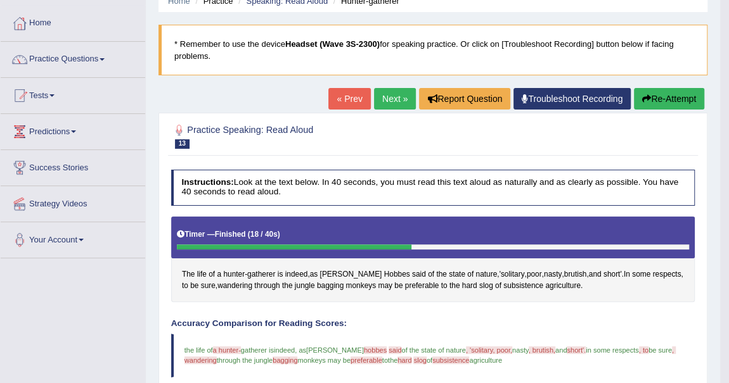
click at [397, 98] on link "Next »" at bounding box center [395, 99] width 42 height 22
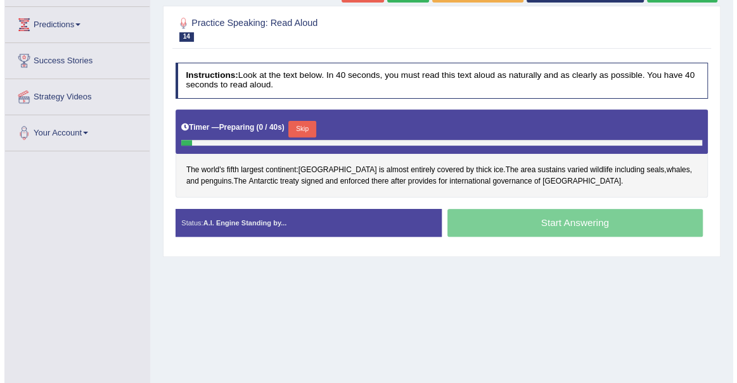
scroll to position [172, 0]
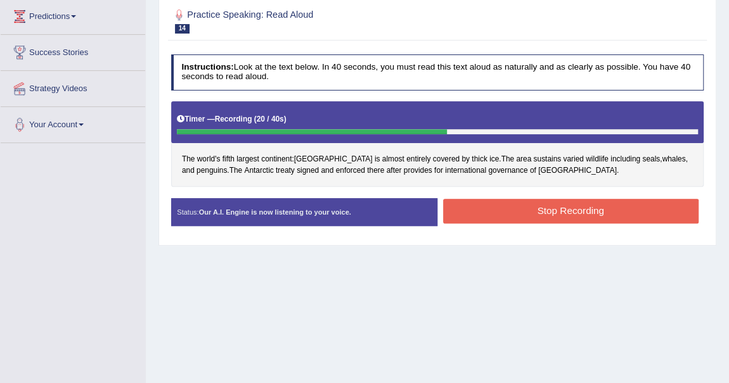
click at [606, 209] on button "Stop Recording" at bounding box center [570, 211] width 255 height 25
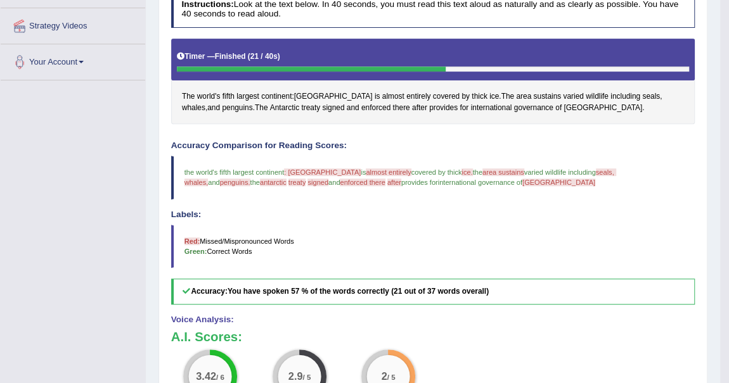
scroll to position [230, 0]
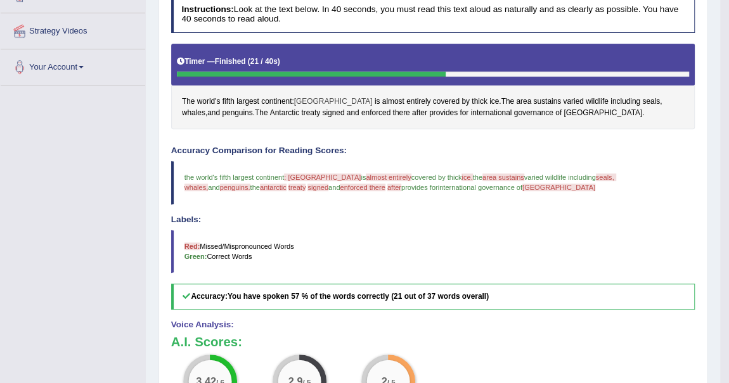
click at [310, 103] on span "[GEOGRAPHIC_DATA]" at bounding box center [333, 101] width 79 height 11
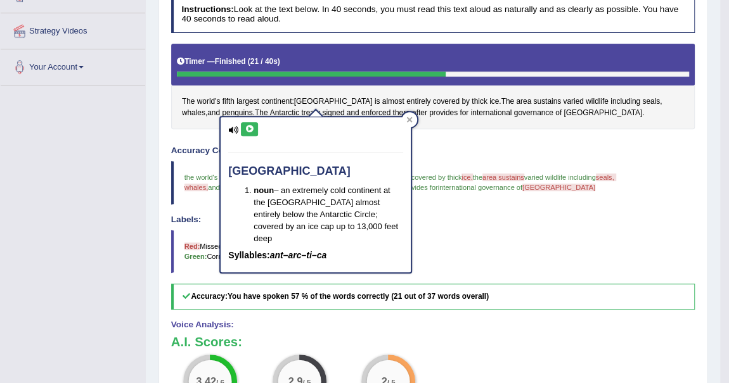
click at [251, 128] on icon at bounding box center [250, 129] width 10 height 8
click at [371, 86] on div "The world's fifth largest continent : Antarctica is almost entirely covered by …" at bounding box center [433, 87] width 524 height 86
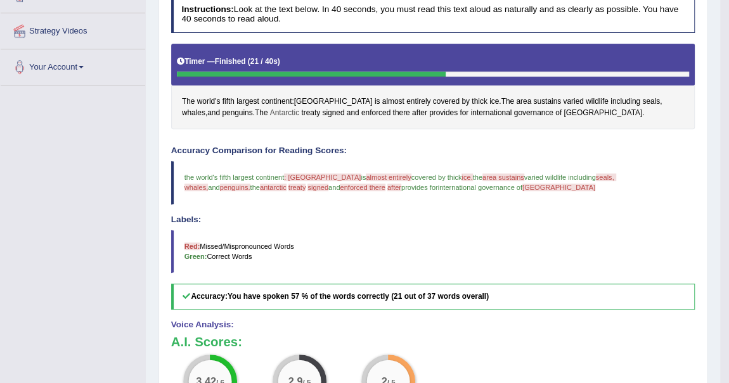
click at [270, 112] on span "Antarctic" at bounding box center [284, 113] width 29 height 11
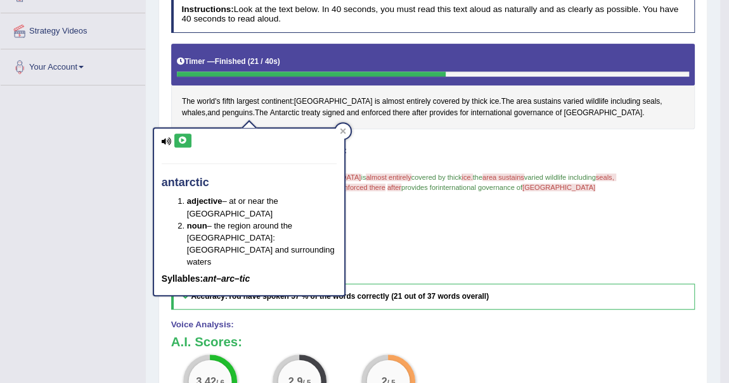
click at [181, 140] on icon at bounding box center [183, 141] width 10 height 8
click at [157, 113] on div "Home Practice Speaking: Read Aloud Antarctic * Remember to use the device Heads…" at bounding box center [433, 147] width 574 height 755
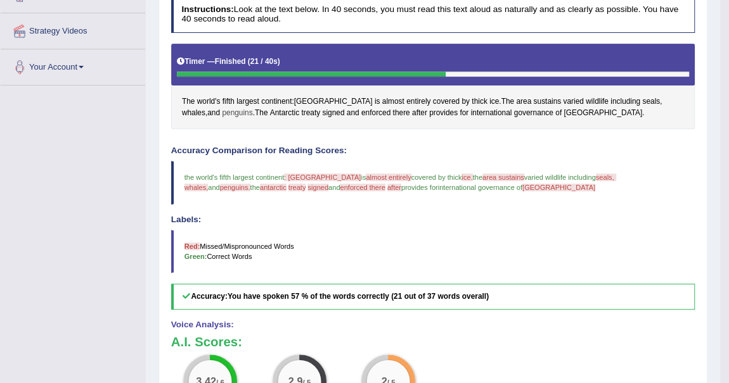
click at [222, 112] on span "penguins" at bounding box center [237, 113] width 30 height 11
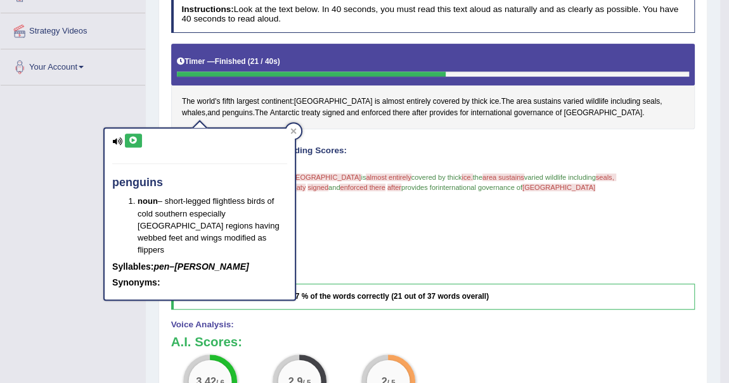
click at [140, 139] on button at bounding box center [133, 141] width 17 height 14
drag, startPoint x: 139, startPoint y: 105, endPoint x: 183, endPoint y: 107, distance: 43.8
click at [143, 106] on div "Toggle navigation Home Practice Questions Speaking Practice Read Aloud Repeat S…" at bounding box center [360, 160] width 720 height 781
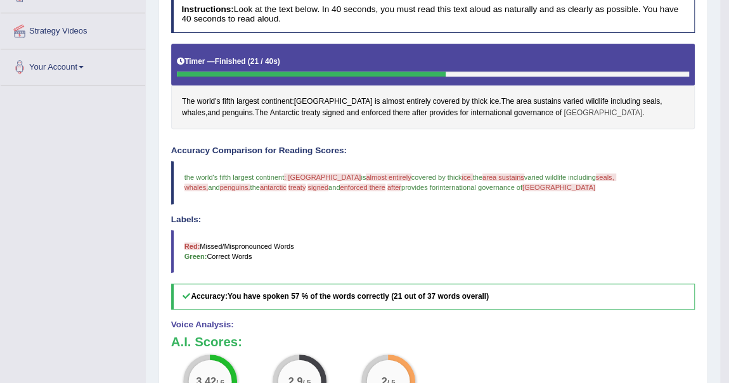
click at [563, 112] on span "Antarctica" at bounding box center [602, 113] width 79 height 11
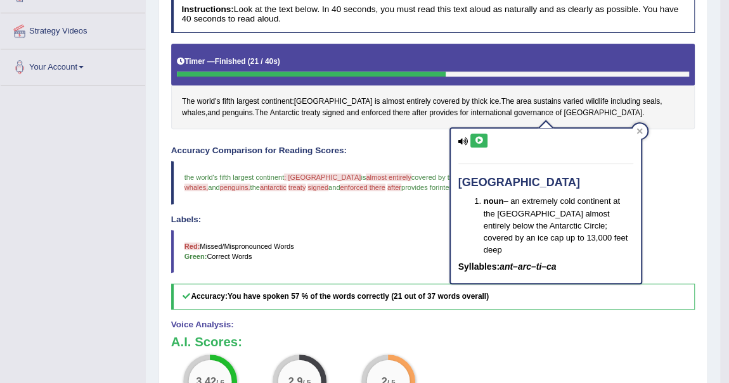
click at [479, 142] on icon at bounding box center [479, 141] width 10 height 8
click at [411, 174] on span "covered by thick" at bounding box center [436, 178] width 51 height 8
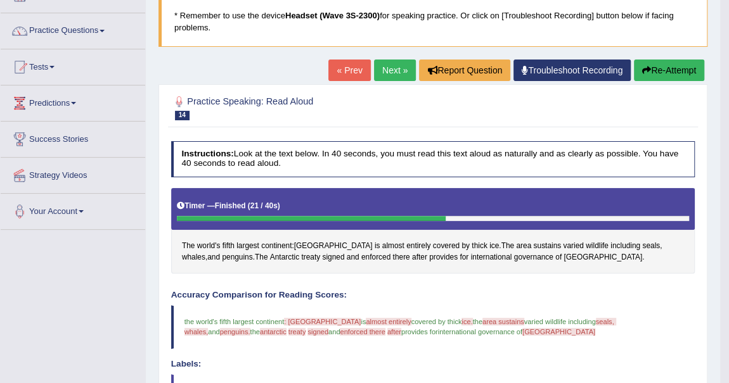
scroll to position [0, 0]
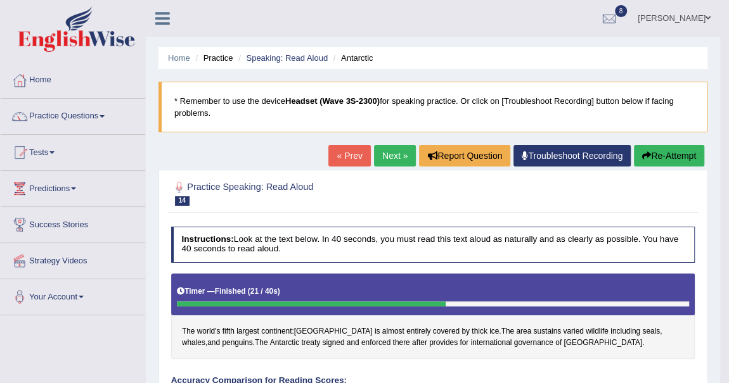
click at [389, 151] on link "Next »" at bounding box center [395, 156] width 42 height 22
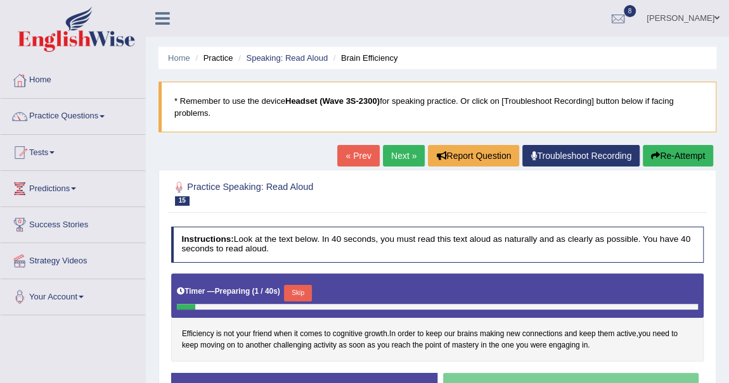
scroll to position [230, 0]
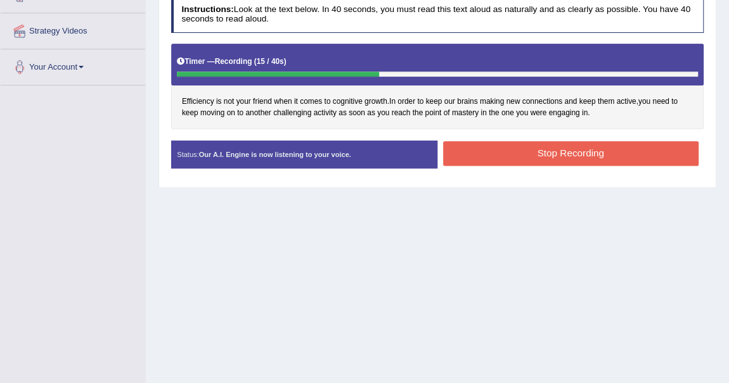
click at [544, 148] on button "Stop Recording" at bounding box center [570, 153] width 255 height 25
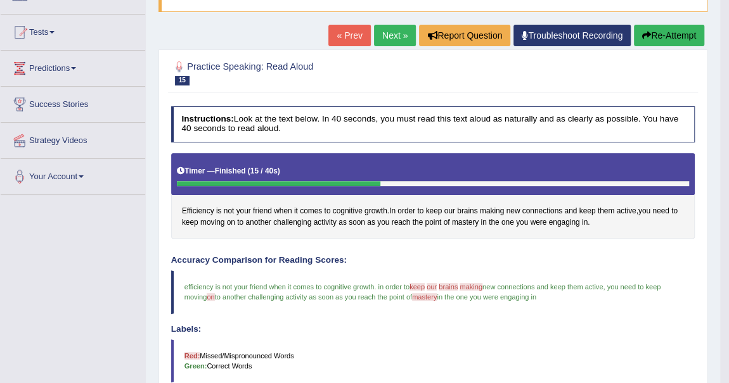
scroll to position [55, 0]
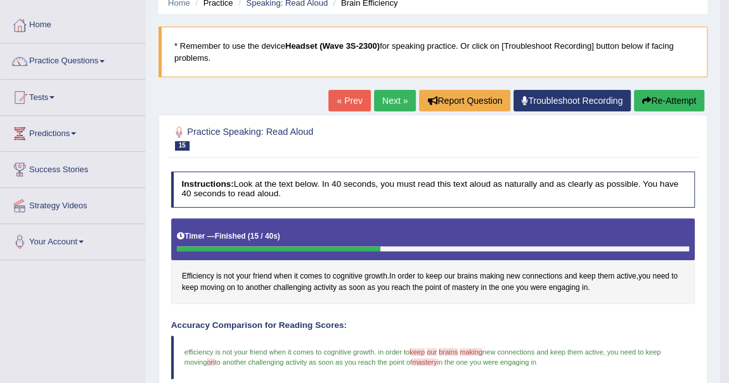
click at [390, 101] on link "Next »" at bounding box center [395, 101] width 42 height 22
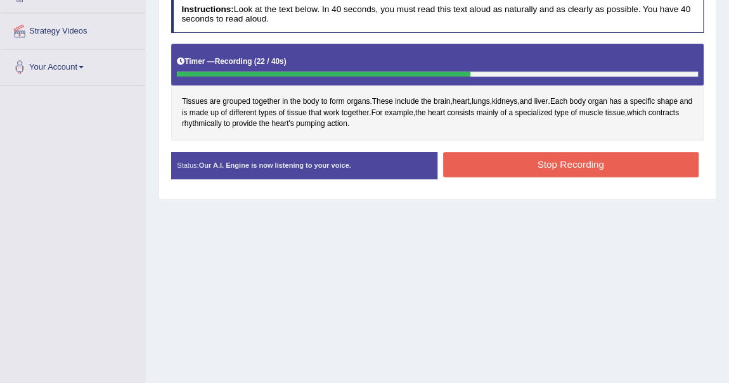
click at [547, 159] on button "Stop Recording" at bounding box center [570, 164] width 255 height 25
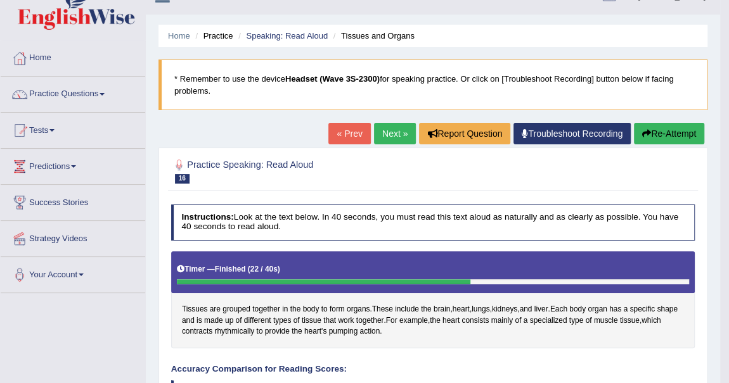
scroll to position [18, 0]
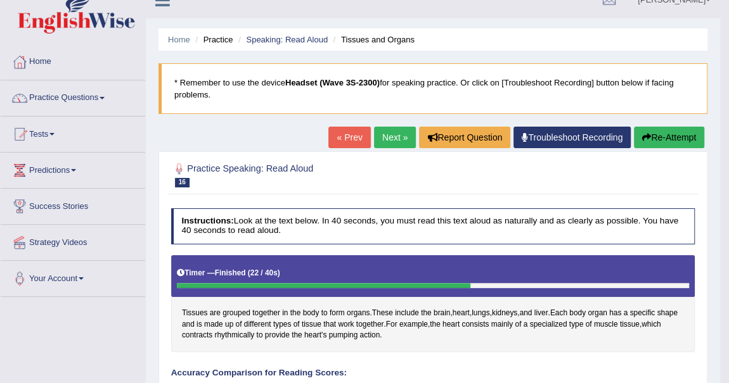
click at [398, 139] on link "Next »" at bounding box center [395, 138] width 42 height 22
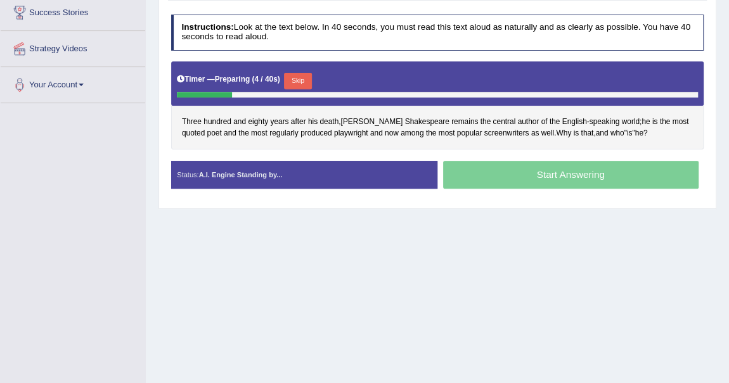
scroll to position [230, 0]
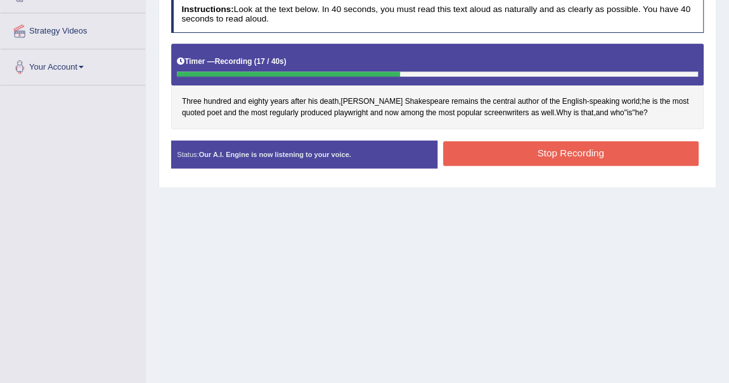
click at [600, 150] on button "Stop Recording" at bounding box center [570, 153] width 255 height 25
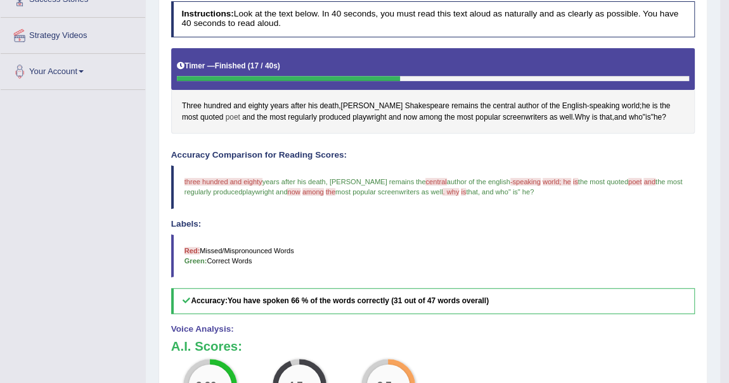
scroll to position [224, 0]
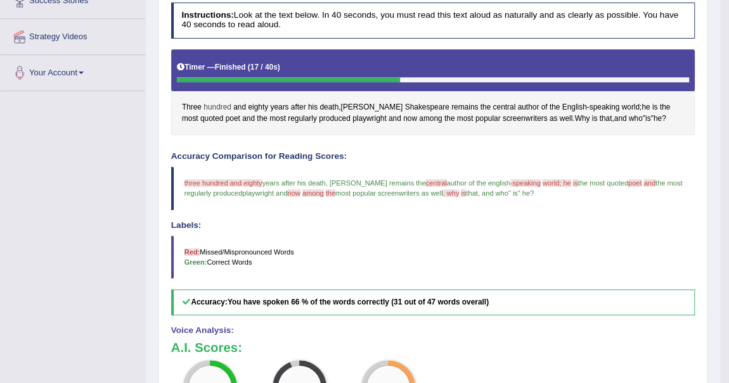
click at [217, 104] on span "hundred" at bounding box center [217, 107] width 28 height 11
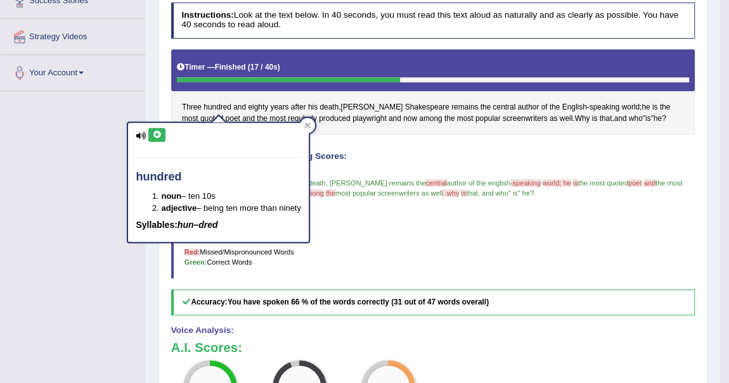
click at [157, 136] on icon at bounding box center [157, 135] width 10 height 8
click at [310, 124] on icon at bounding box center [307, 126] width 6 height 6
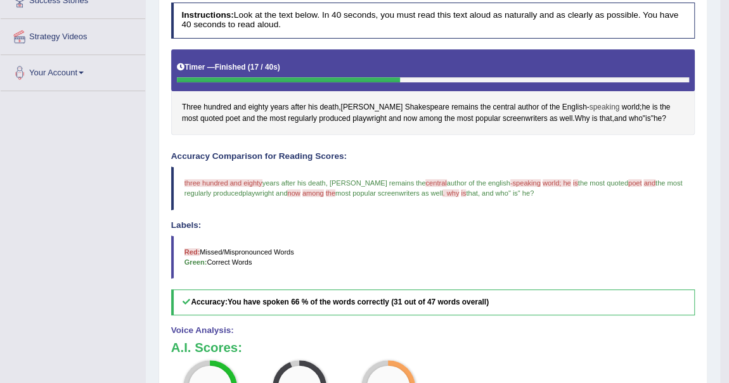
click at [589, 103] on span "speaking" at bounding box center [604, 107] width 30 height 11
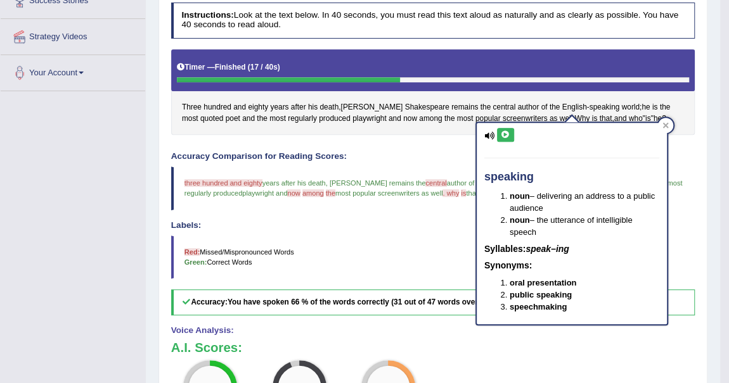
click at [506, 135] on icon at bounding box center [506, 135] width 10 height 8
click at [663, 126] on icon at bounding box center [665, 126] width 6 height 6
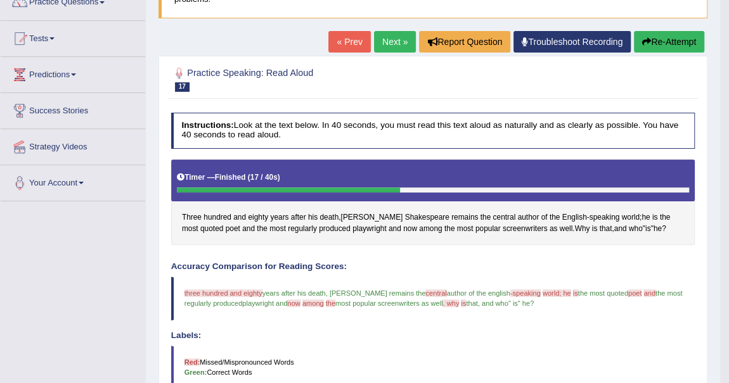
scroll to position [113, 0]
